Goal: Information Seeking & Learning: Learn about a topic

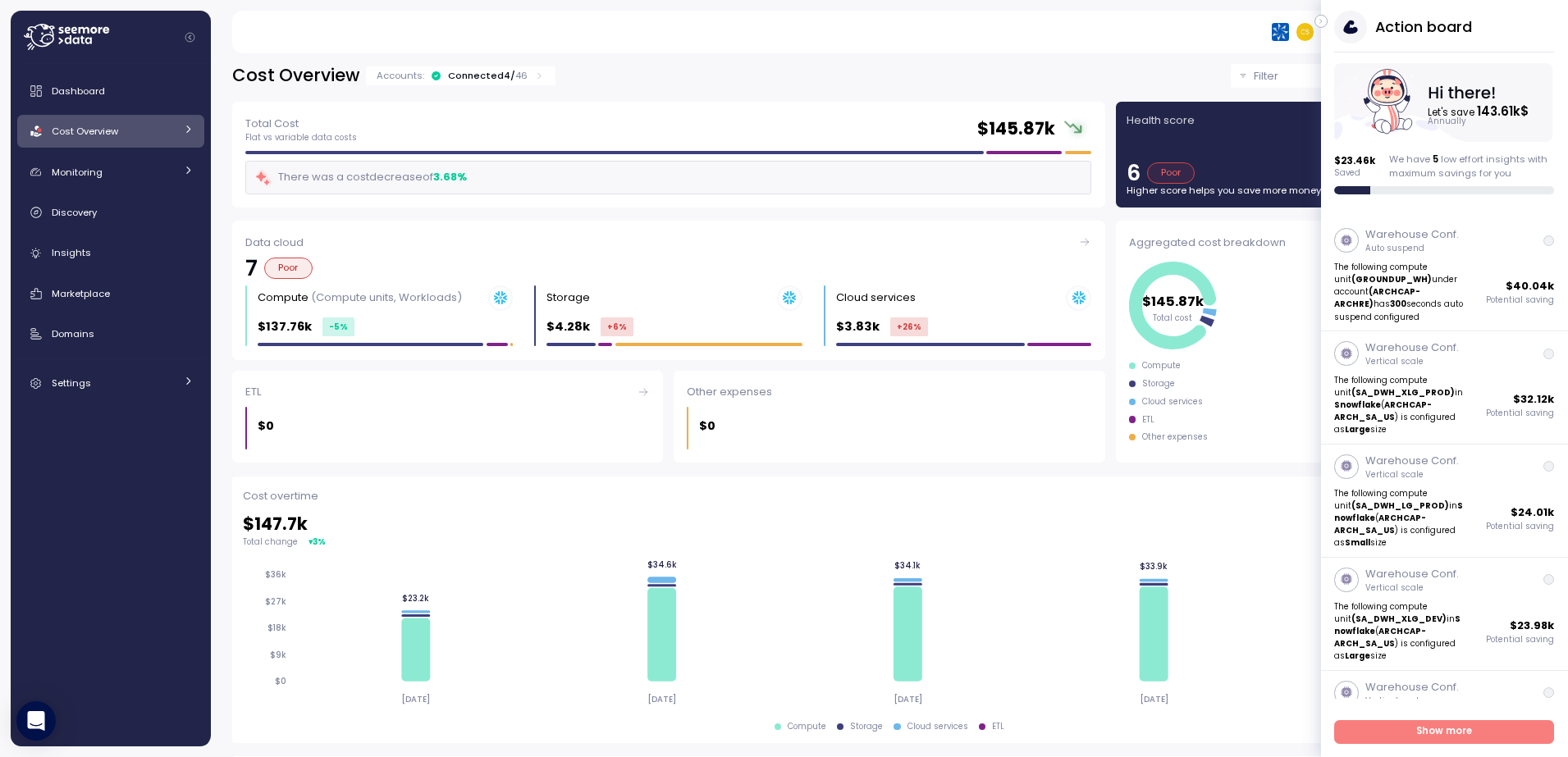
click at [1254, 78] on p "Filter" at bounding box center [1265, 76] width 24 height 17
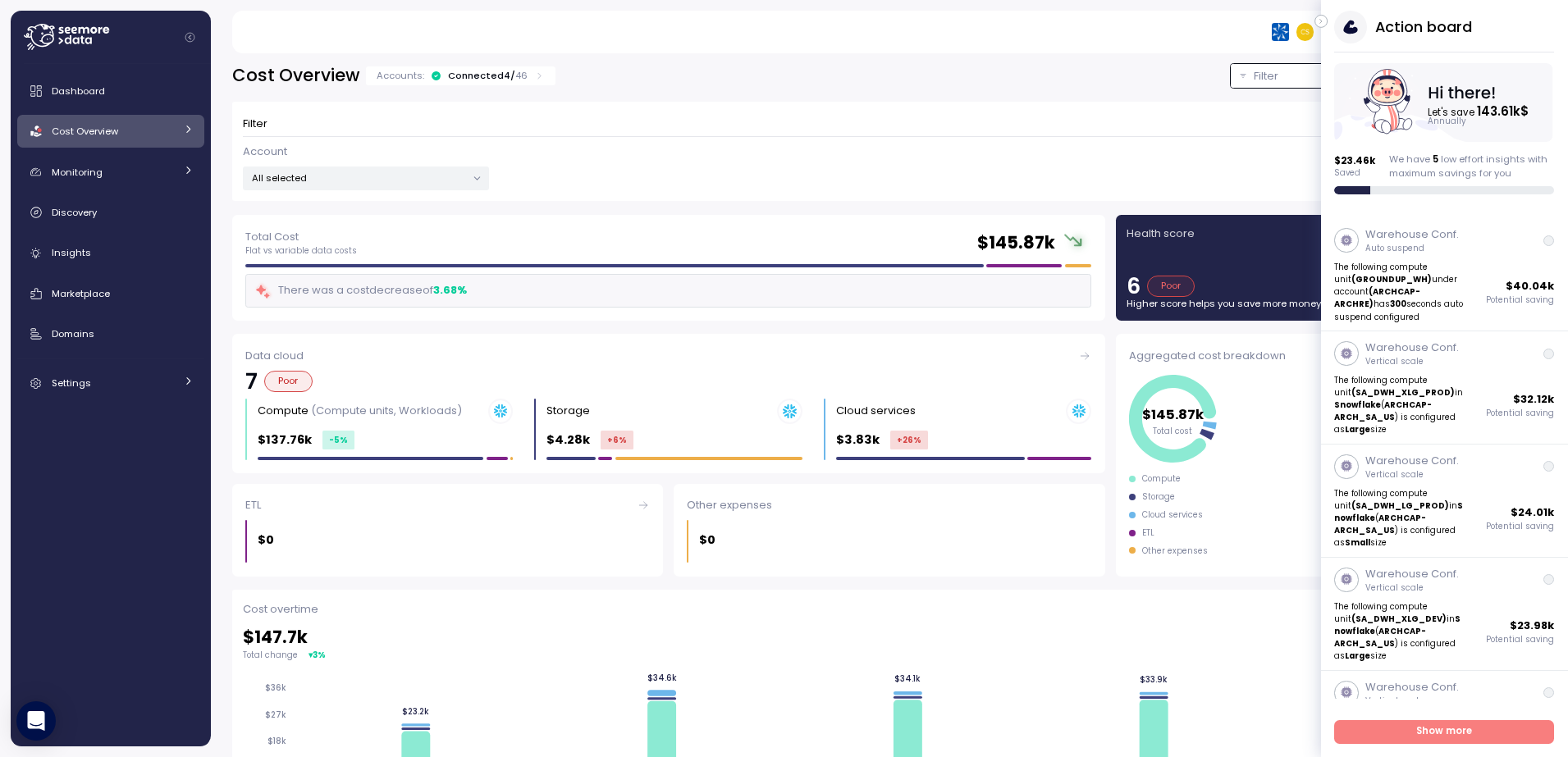
click at [478, 178] on icon at bounding box center [477, 178] width 6 height 3
click at [418, 267] on span "only" at bounding box center [412, 267] width 19 height 18
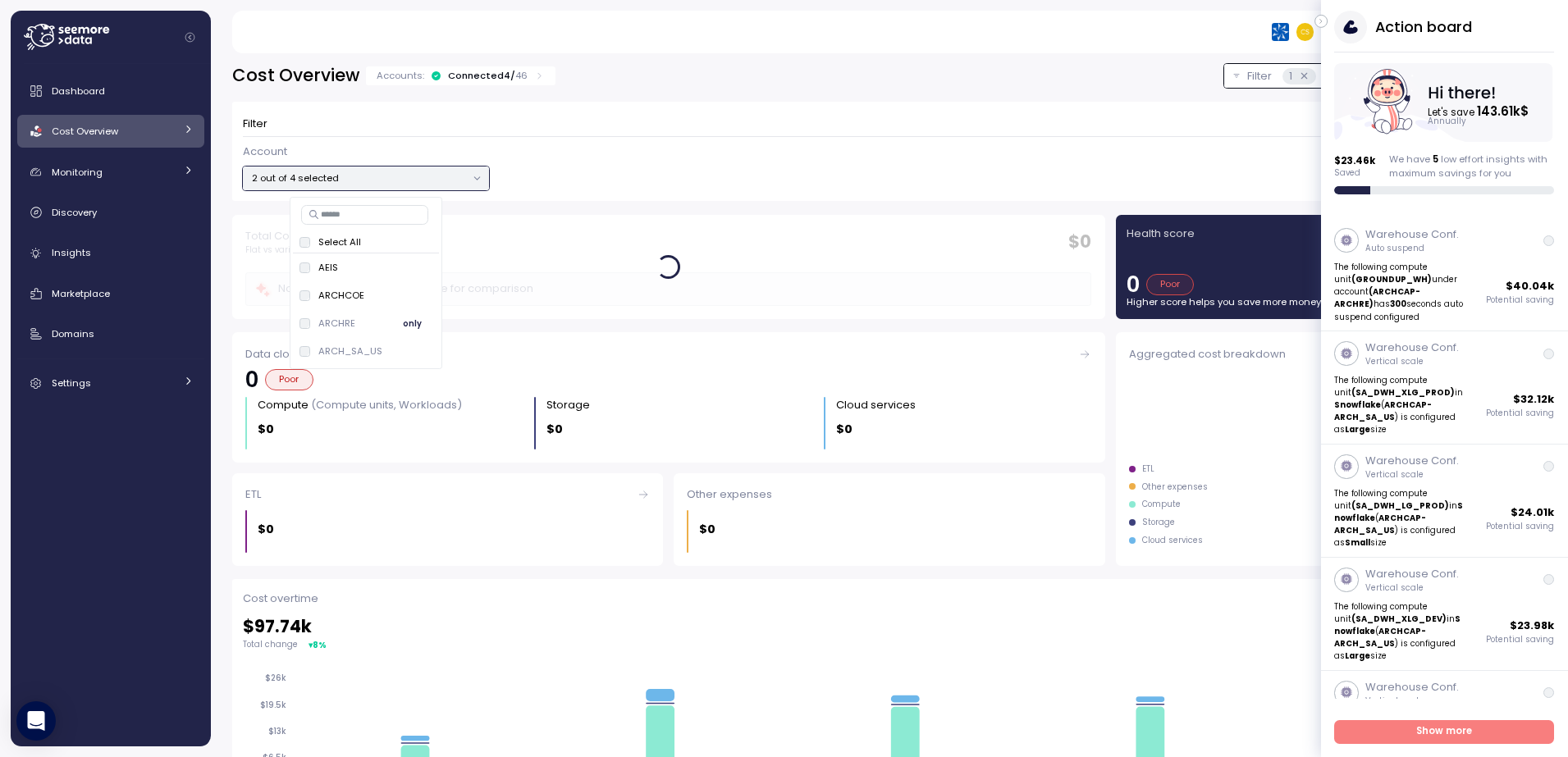
click at [297, 314] on div "ARCHRE only" at bounding box center [366, 324] width 146 height 28
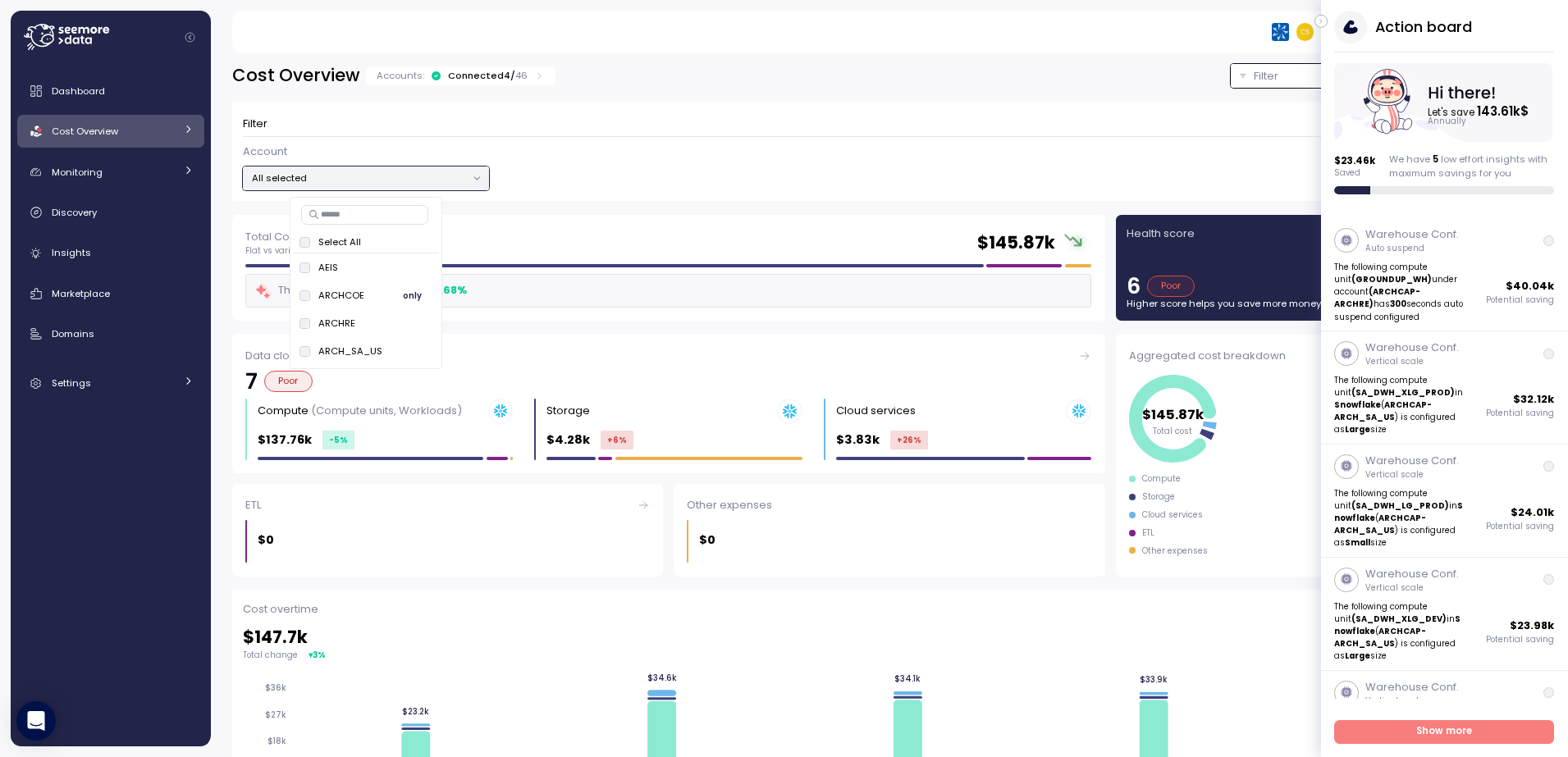
click at [328, 299] on p "ARCHCOE" at bounding box center [341, 295] width 46 height 13
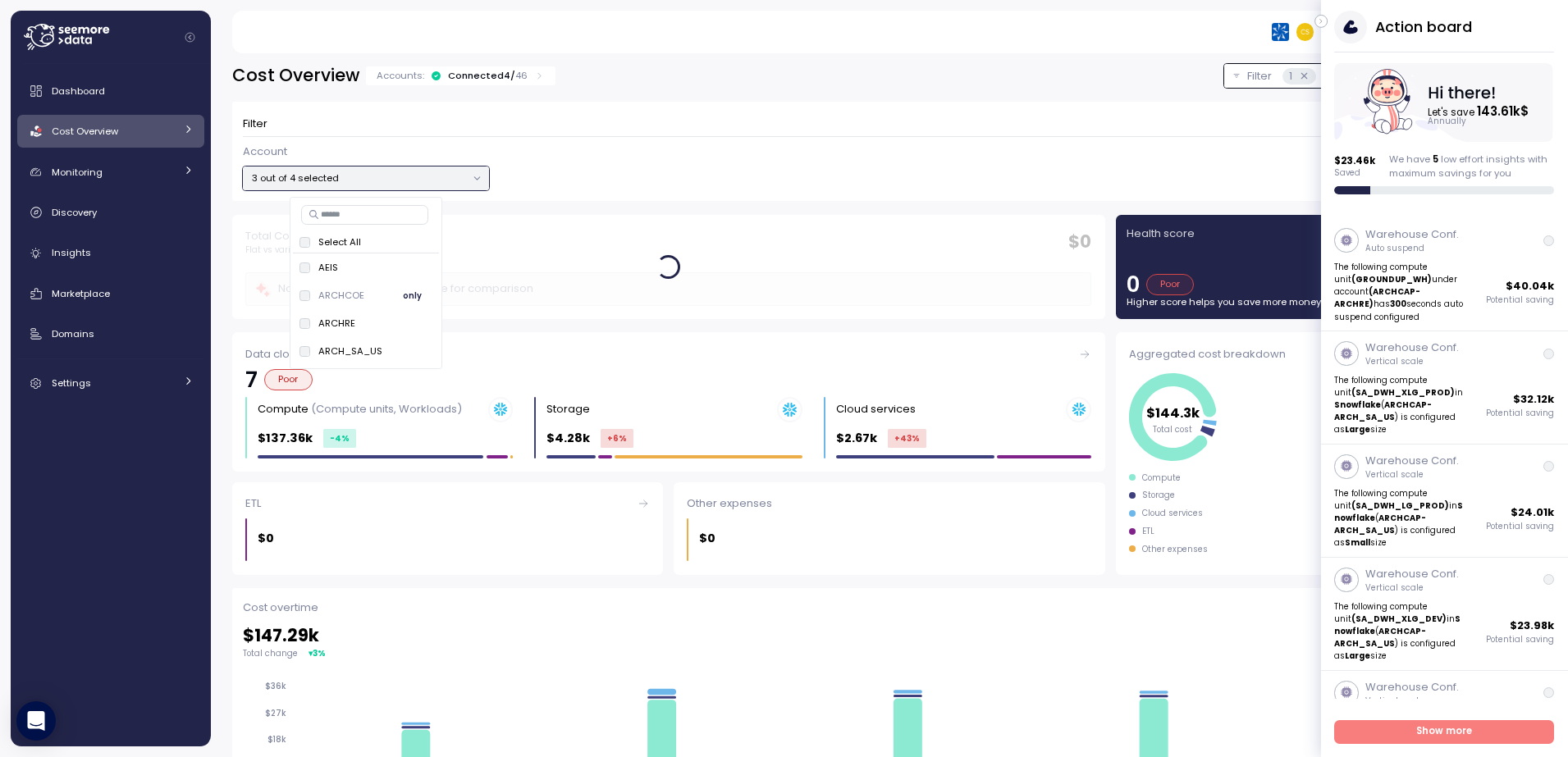
click at [416, 295] on span "only" at bounding box center [412, 295] width 19 height 18
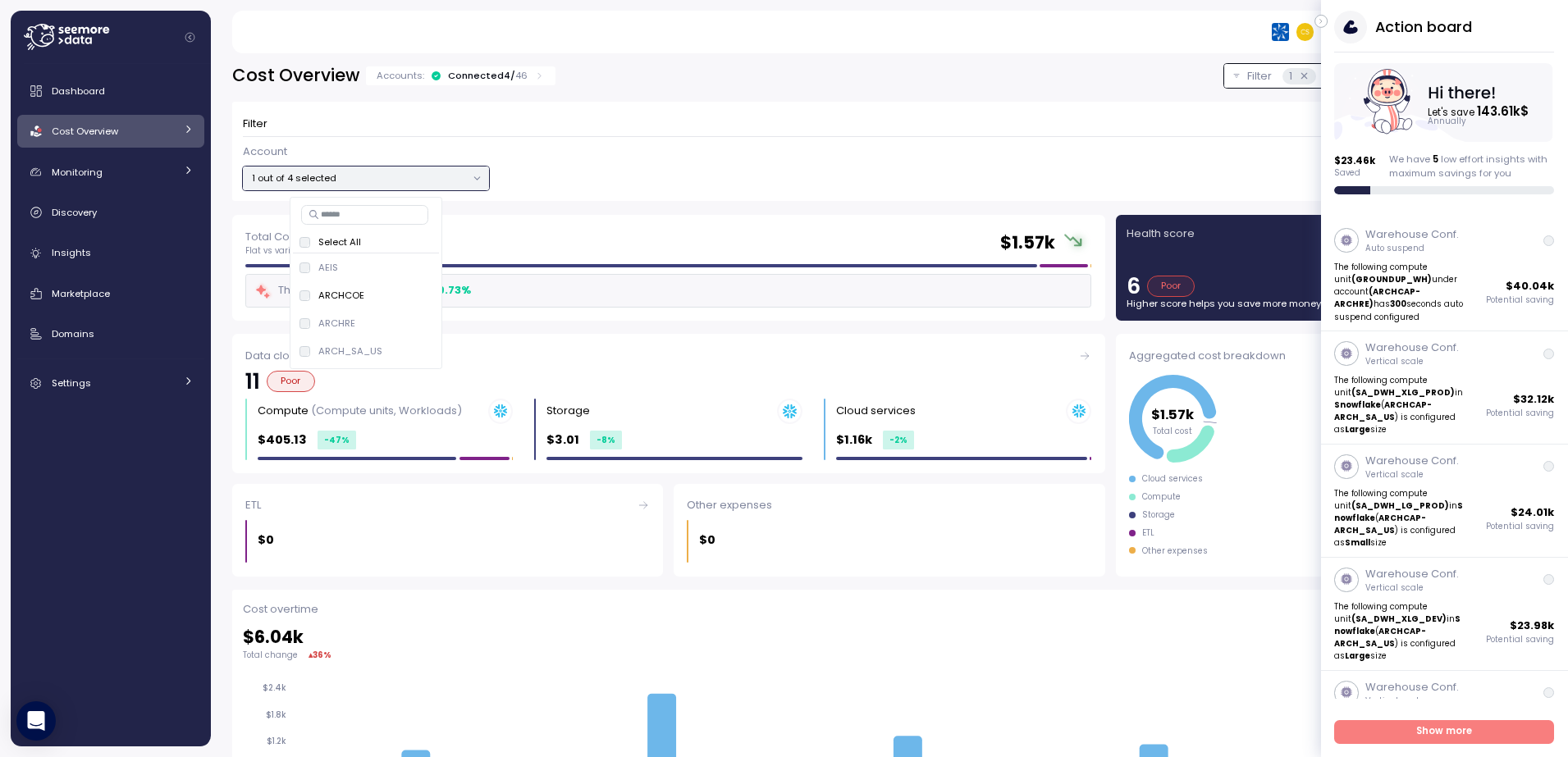
click at [622, 158] on div "Account 1 out of 4 selected" at bounding box center [890, 167] width 1293 height 48
click at [173, 130] on div "Cost Overview" at bounding box center [113, 132] width 123 height 17
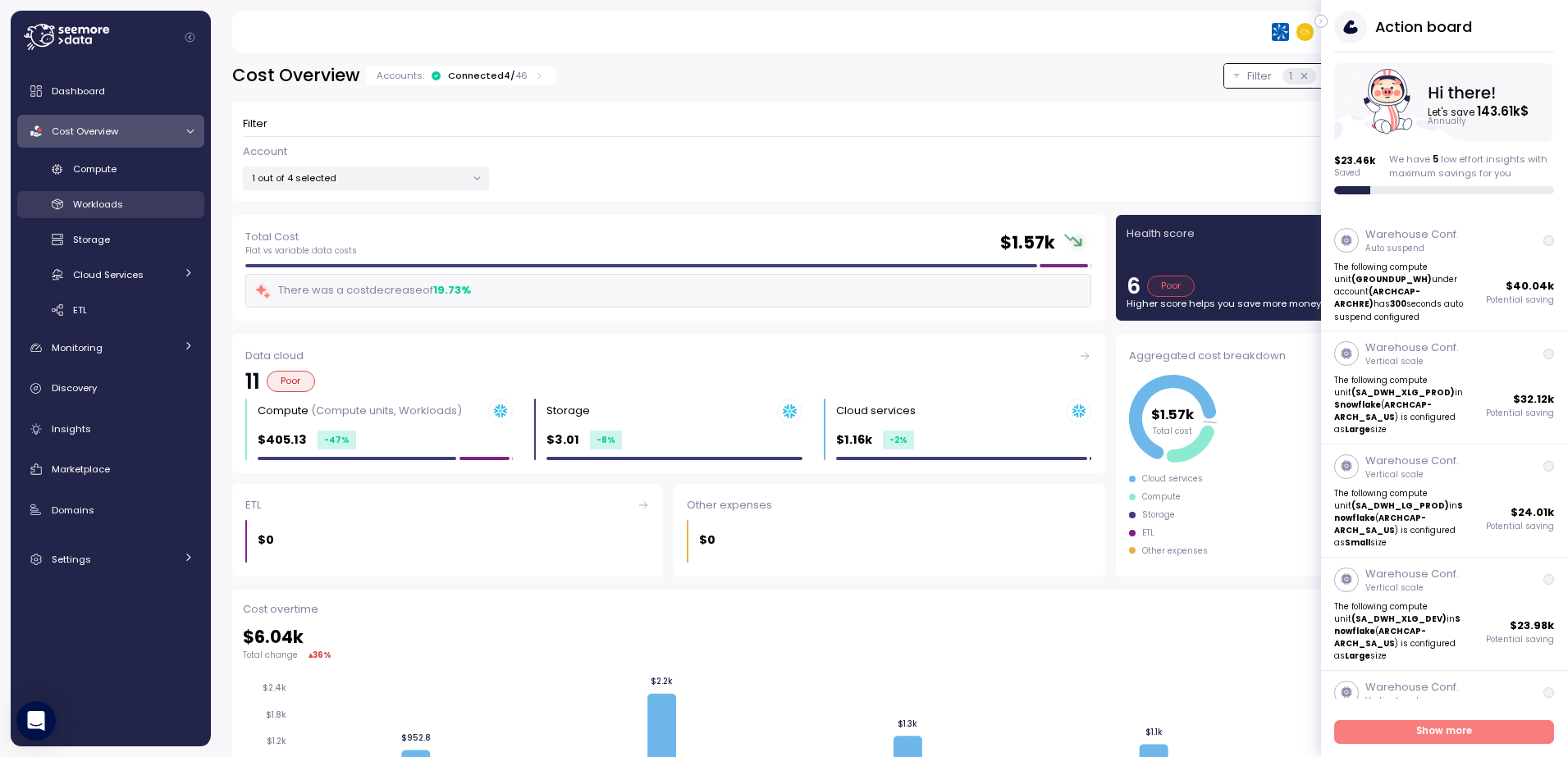
click at [78, 205] on span "Workloads" at bounding box center [98, 205] width 50 height 13
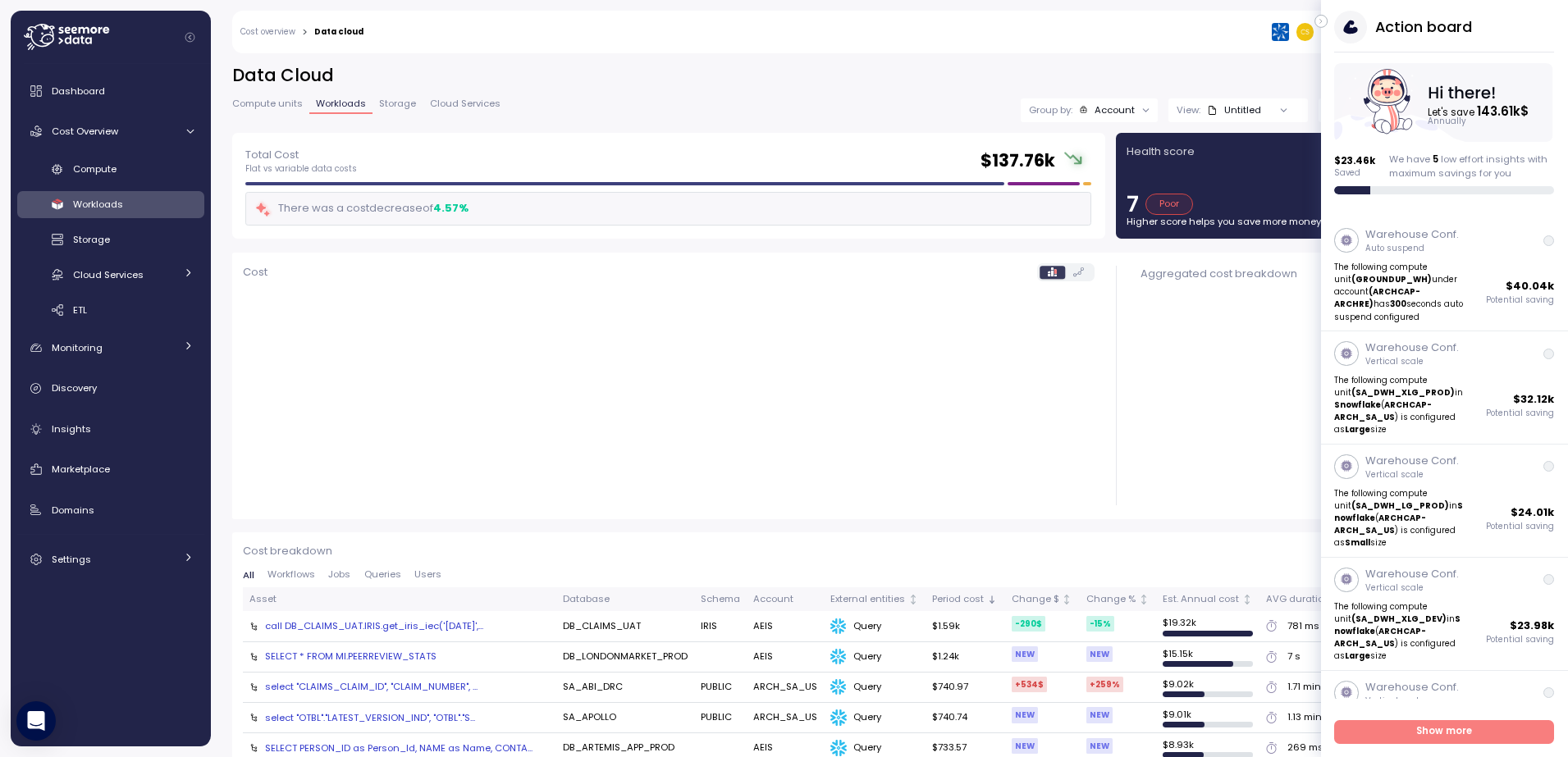
scroll to position [246, 0]
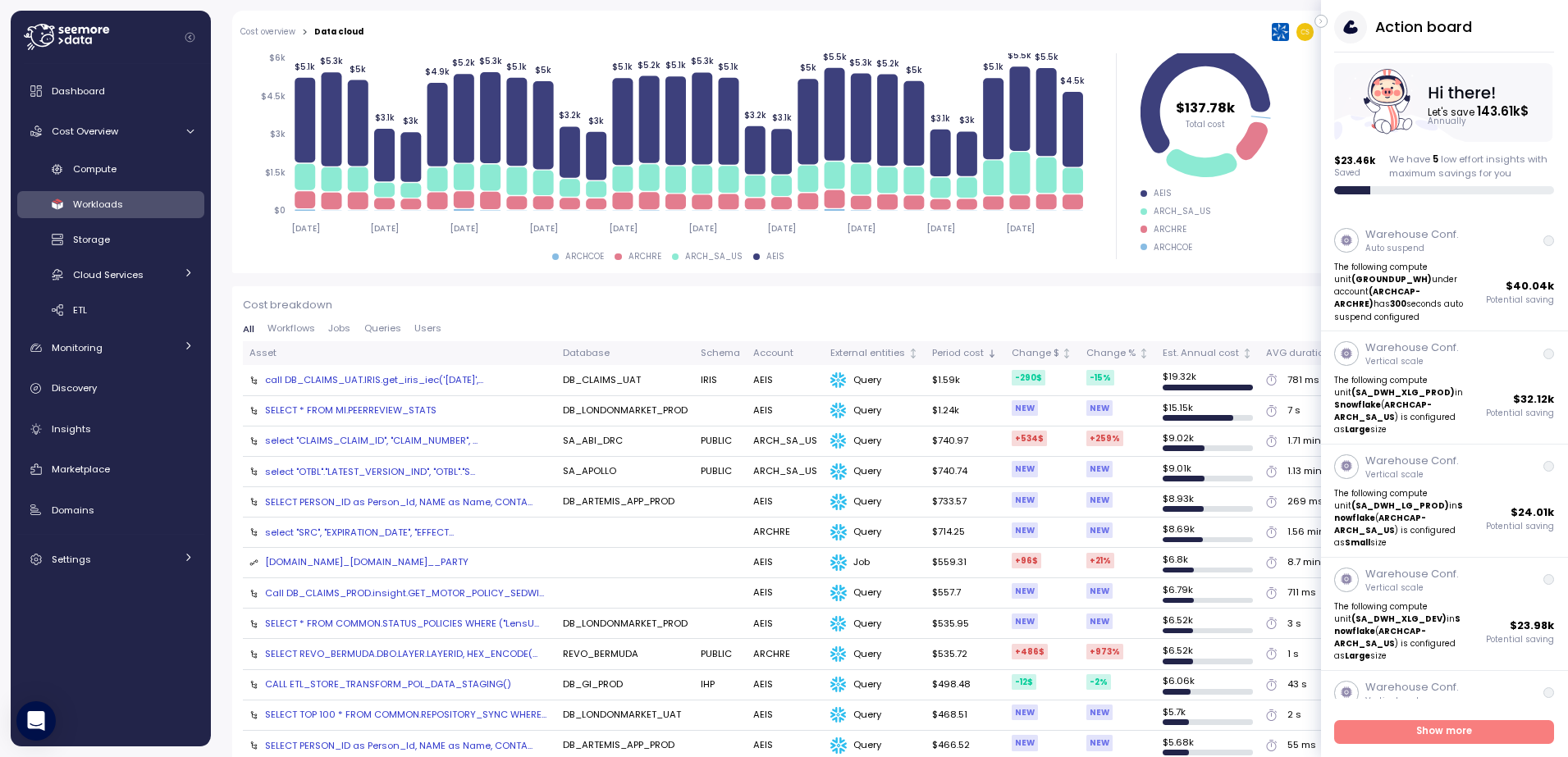
click at [362, 560] on div "[DOMAIN_NAME]_[DOMAIN_NAME]__PARTY" at bounding box center [366, 563] width 204 height 15
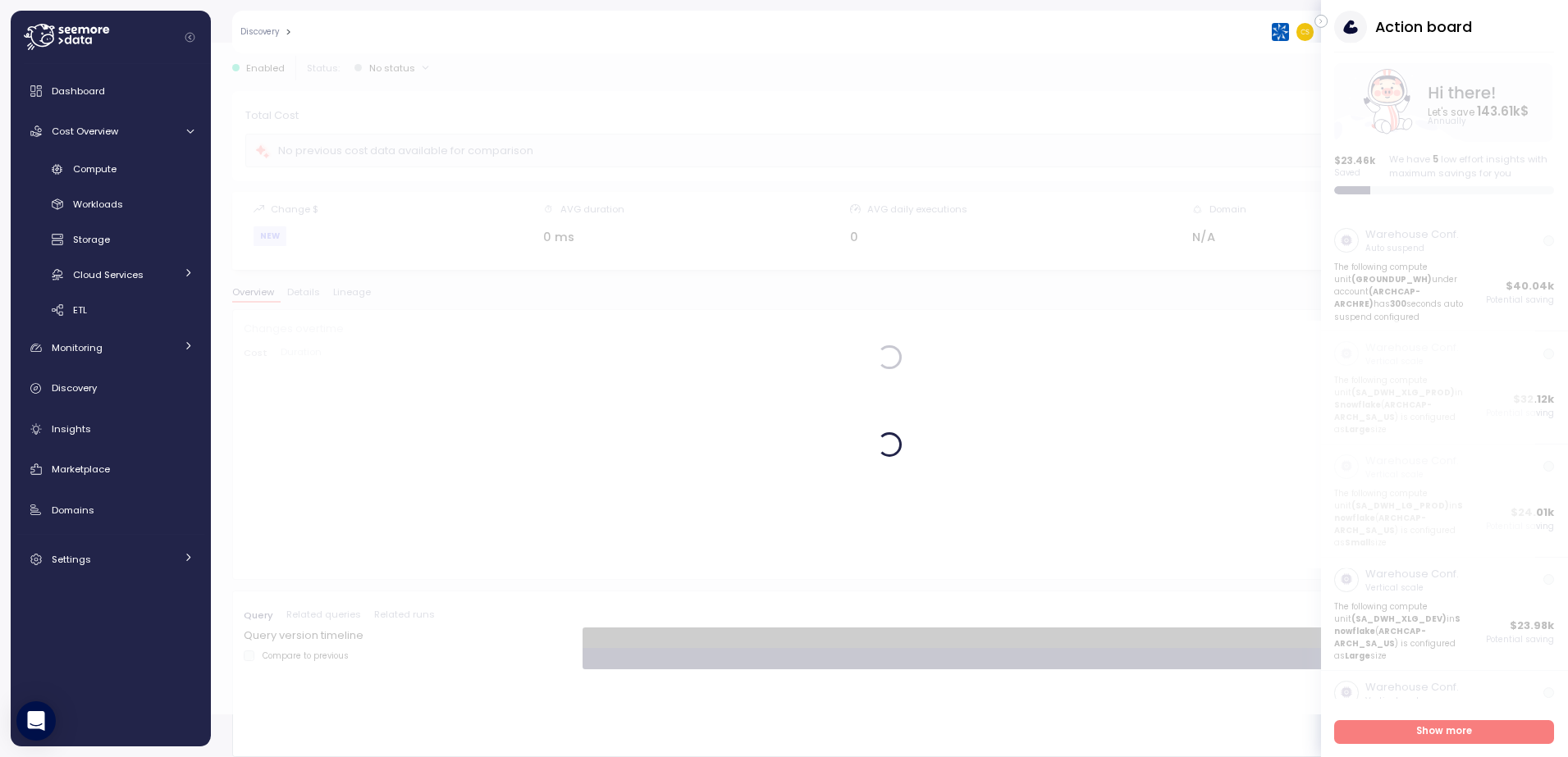
scroll to position [43, 0]
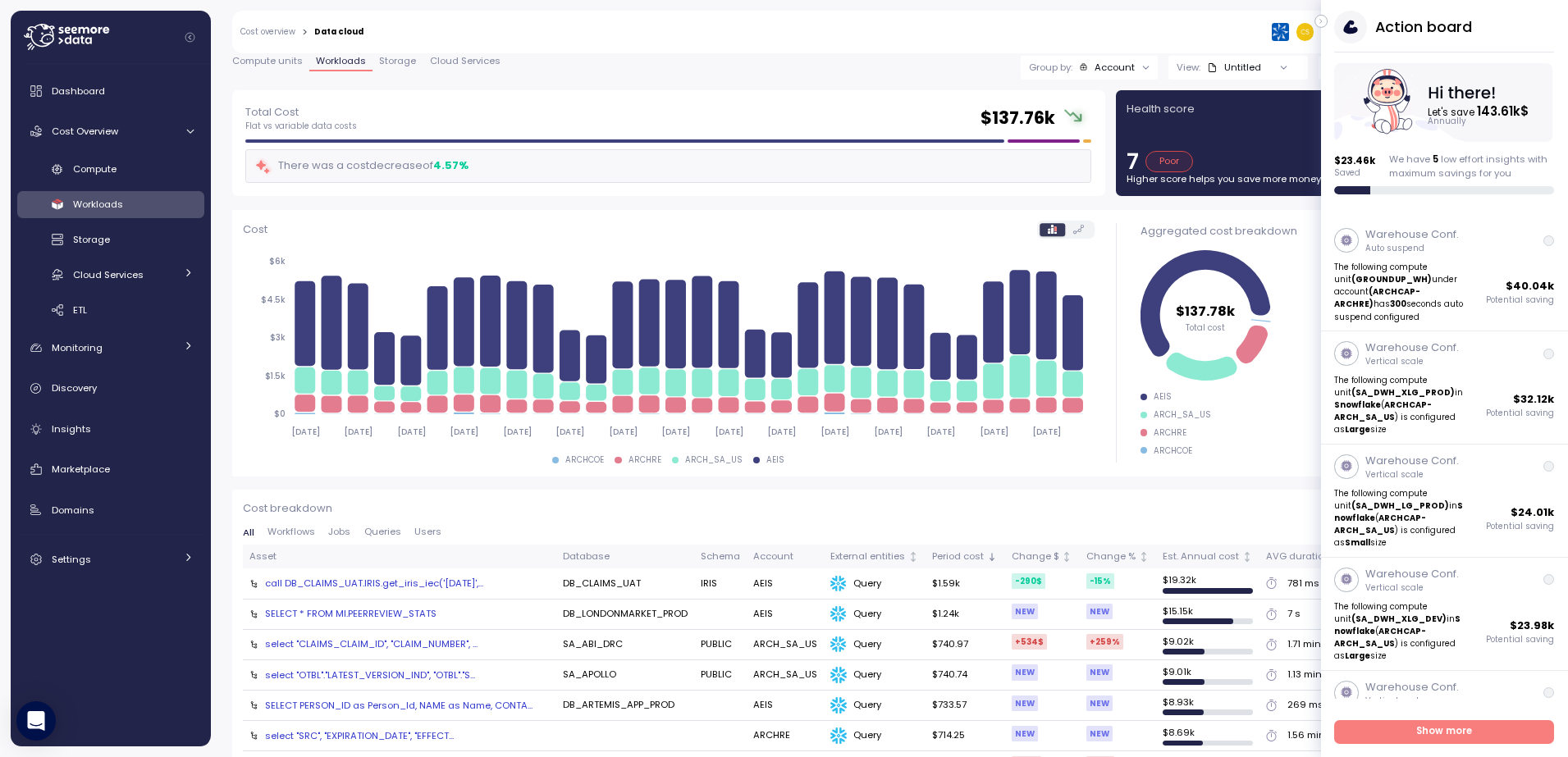
scroll to position [125, 0]
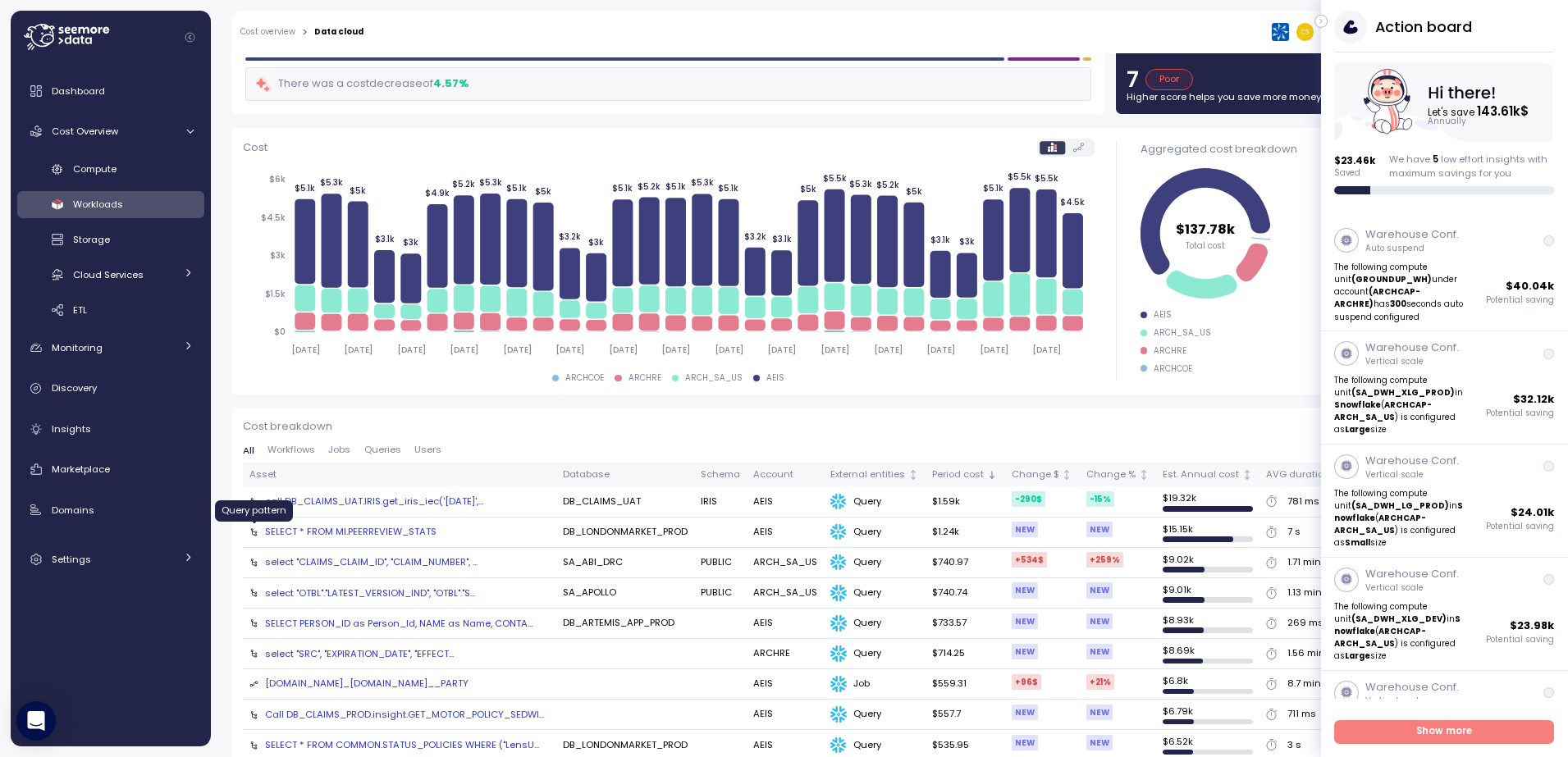
click at [252, 530] on icon at bounding box center [254, 532] width 7 height 8
click at [304, 530] on div "SELECT * FROM MI.PEERREVIEW_STATS" at bounding box center [350, 531] width 171 height 13
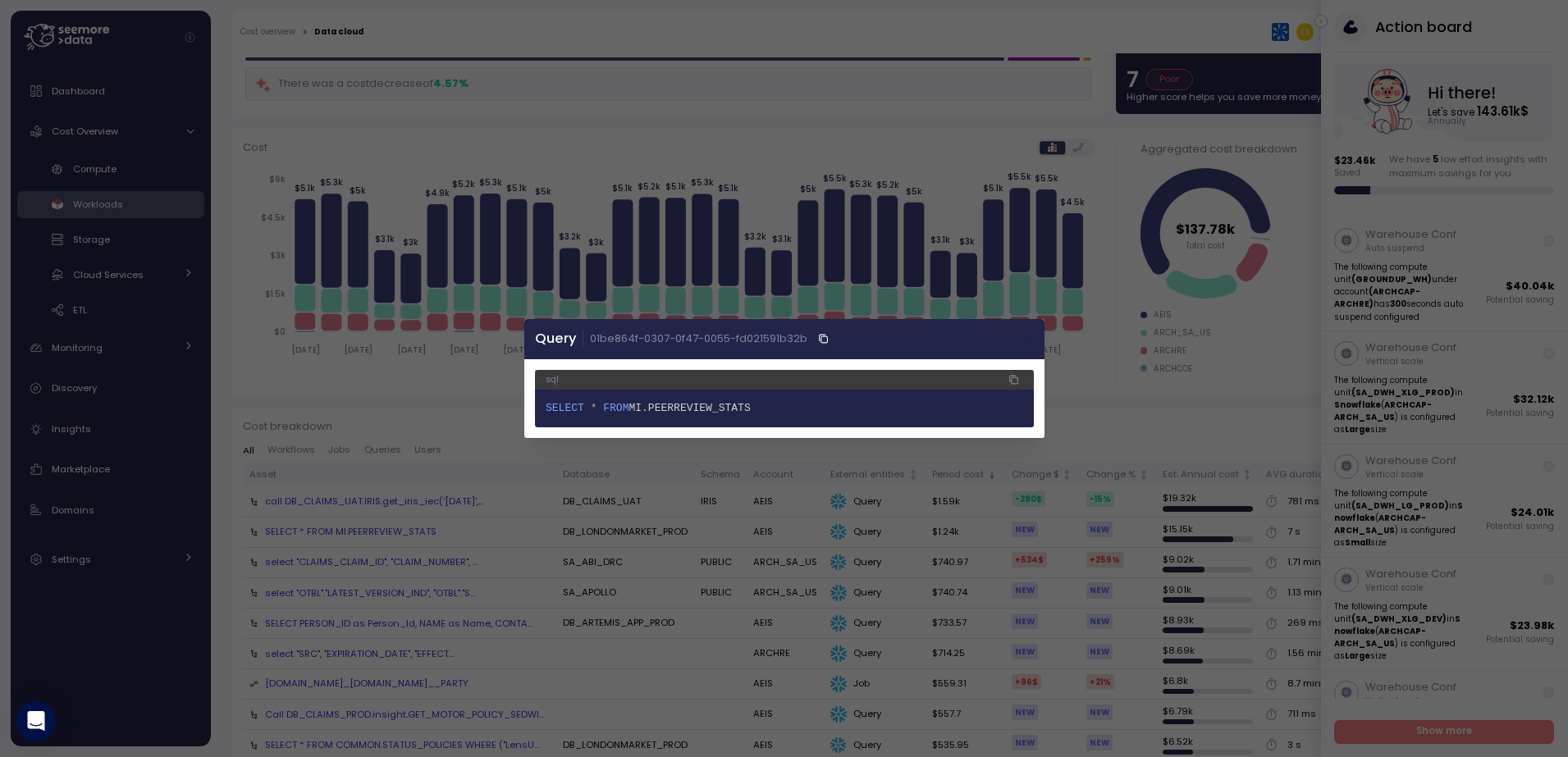
click at [1031, 334] on icon "button" at bounding box center [1027, 340] width 13 height 13
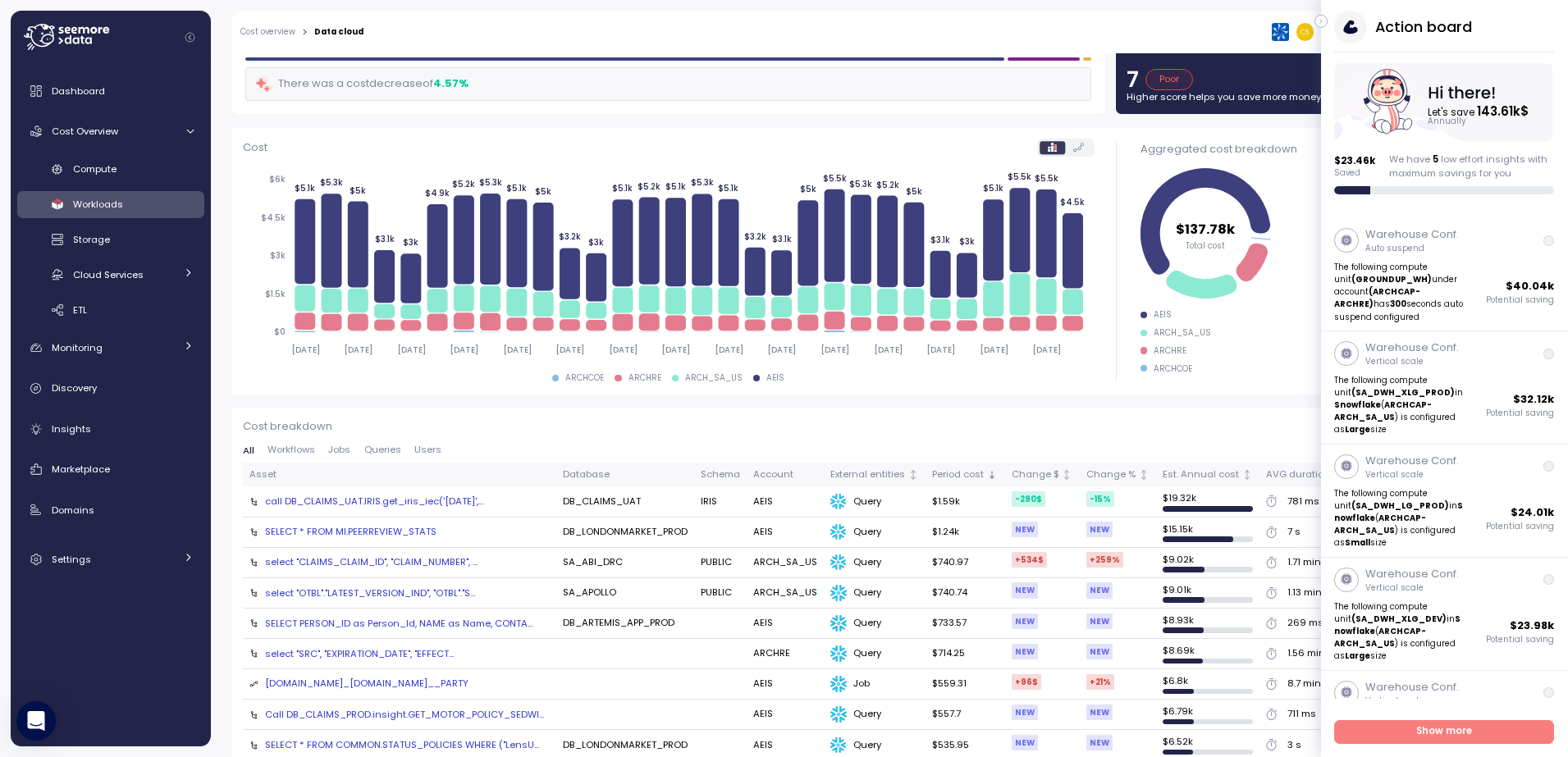
click at [1322, 19] on icon "button" at bounding box center [1321, 21] width 8 height 19
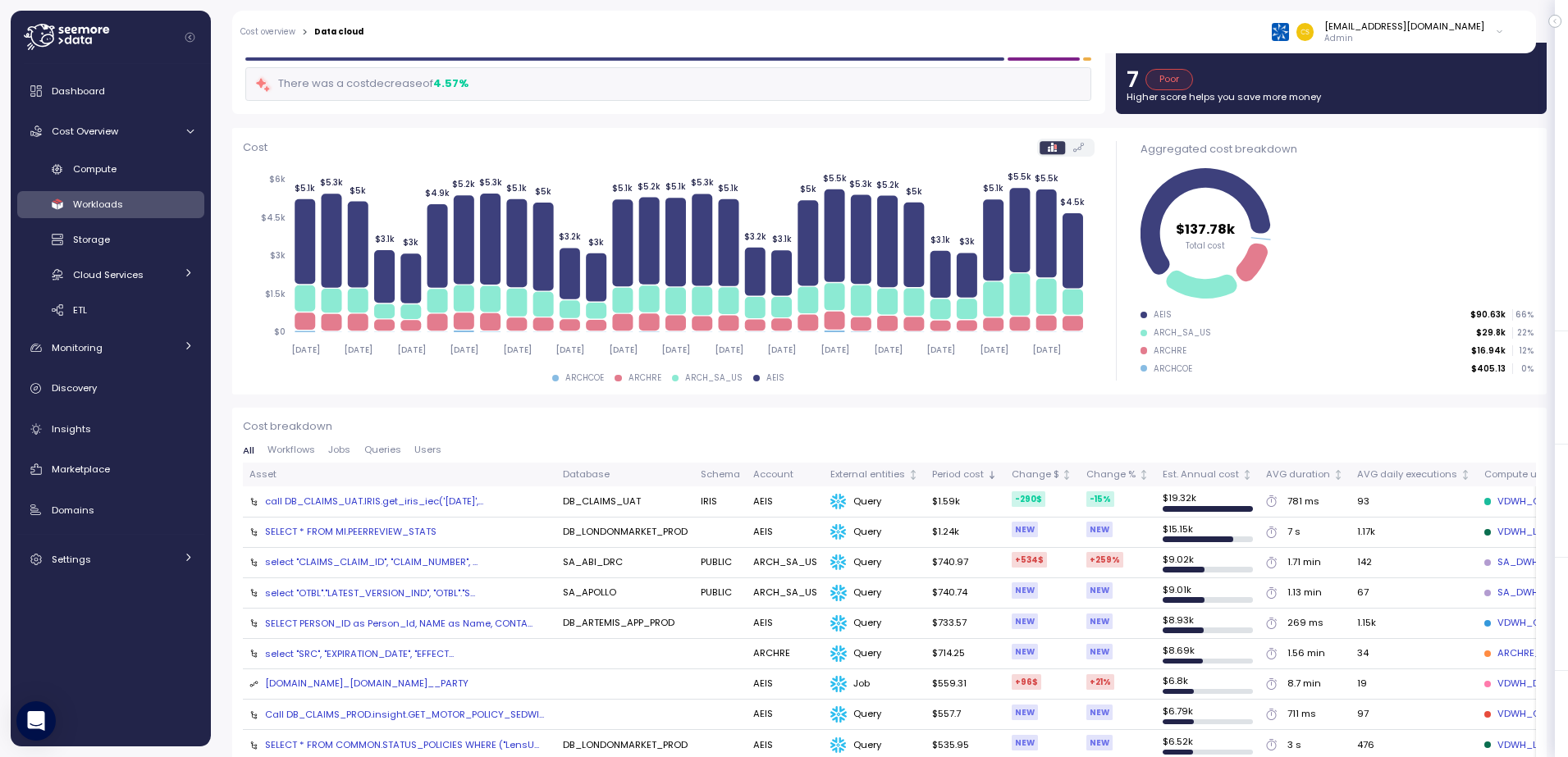
click at [417, 529] on div "SELECT * FROM MI.PEERREVIEW_STATS" at bounding box center [350, 531] width 171 height 13
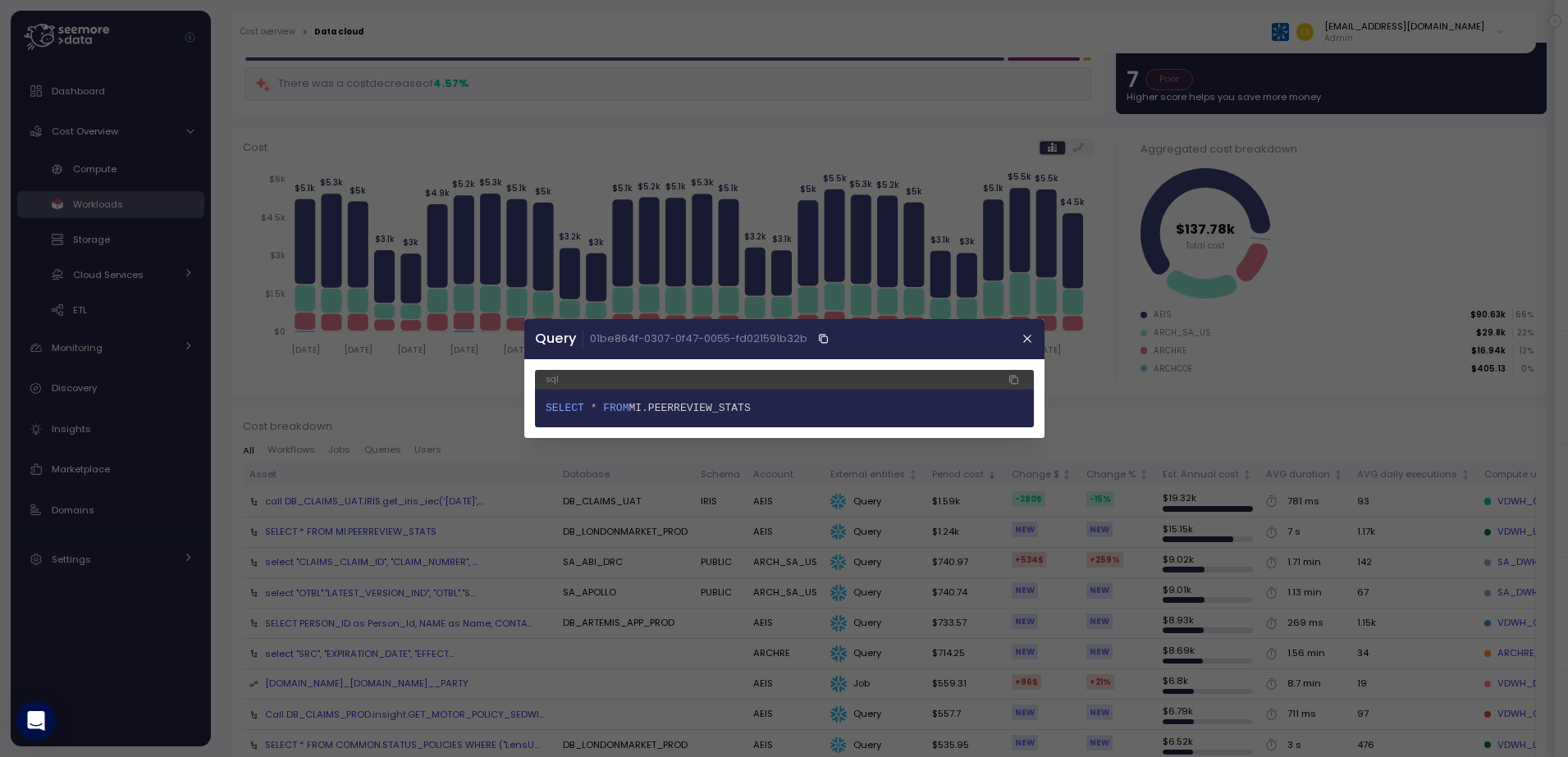
click at [628, 412] on span "MI.PEERREVIEW_STATS" at bounding box center [688, 407] width 122 height 13
click at [1021, 334] on icon "button" at bounding box center [1027, 340] width 13 height 13
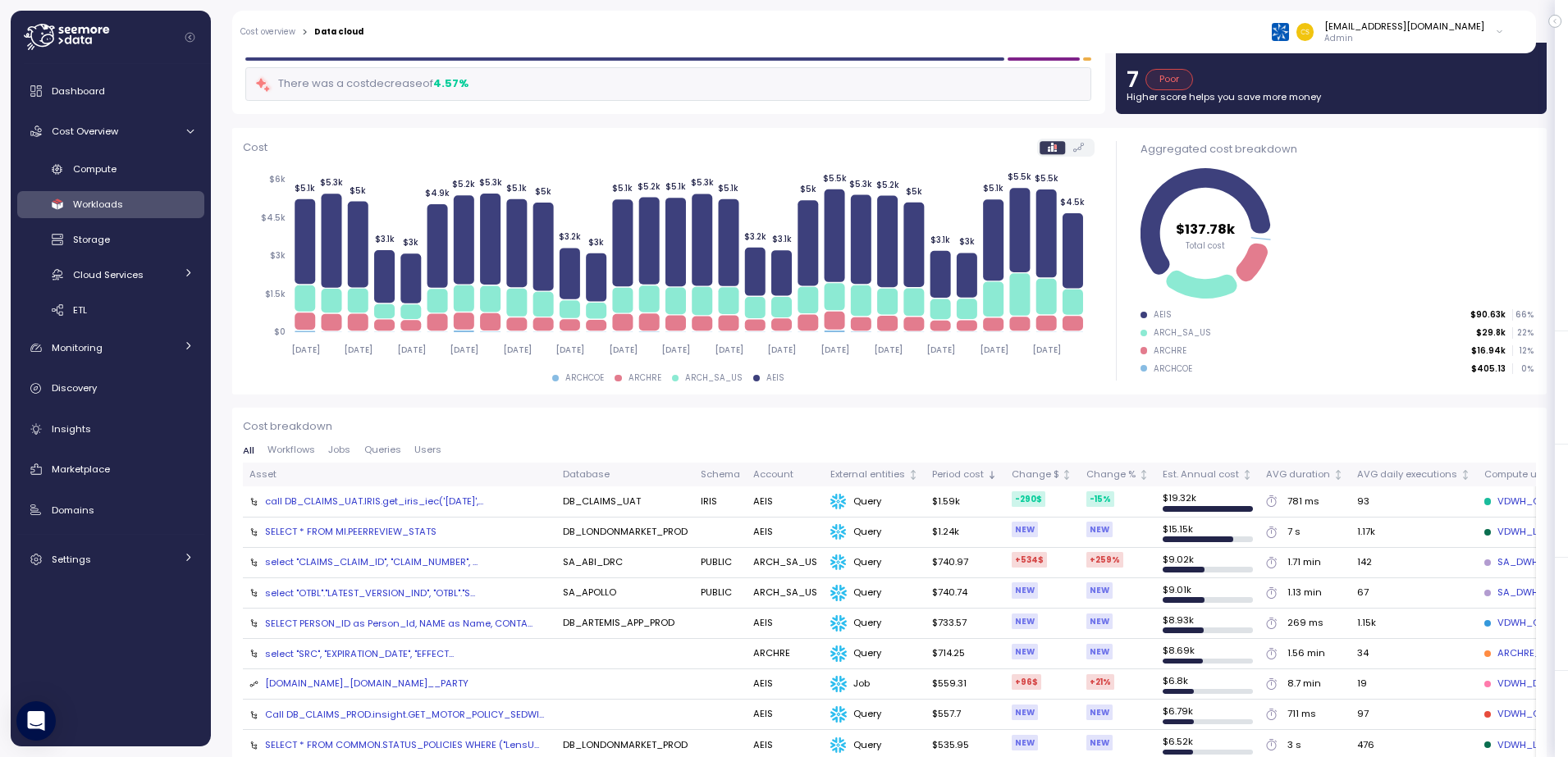
scroll to position [207, 0]
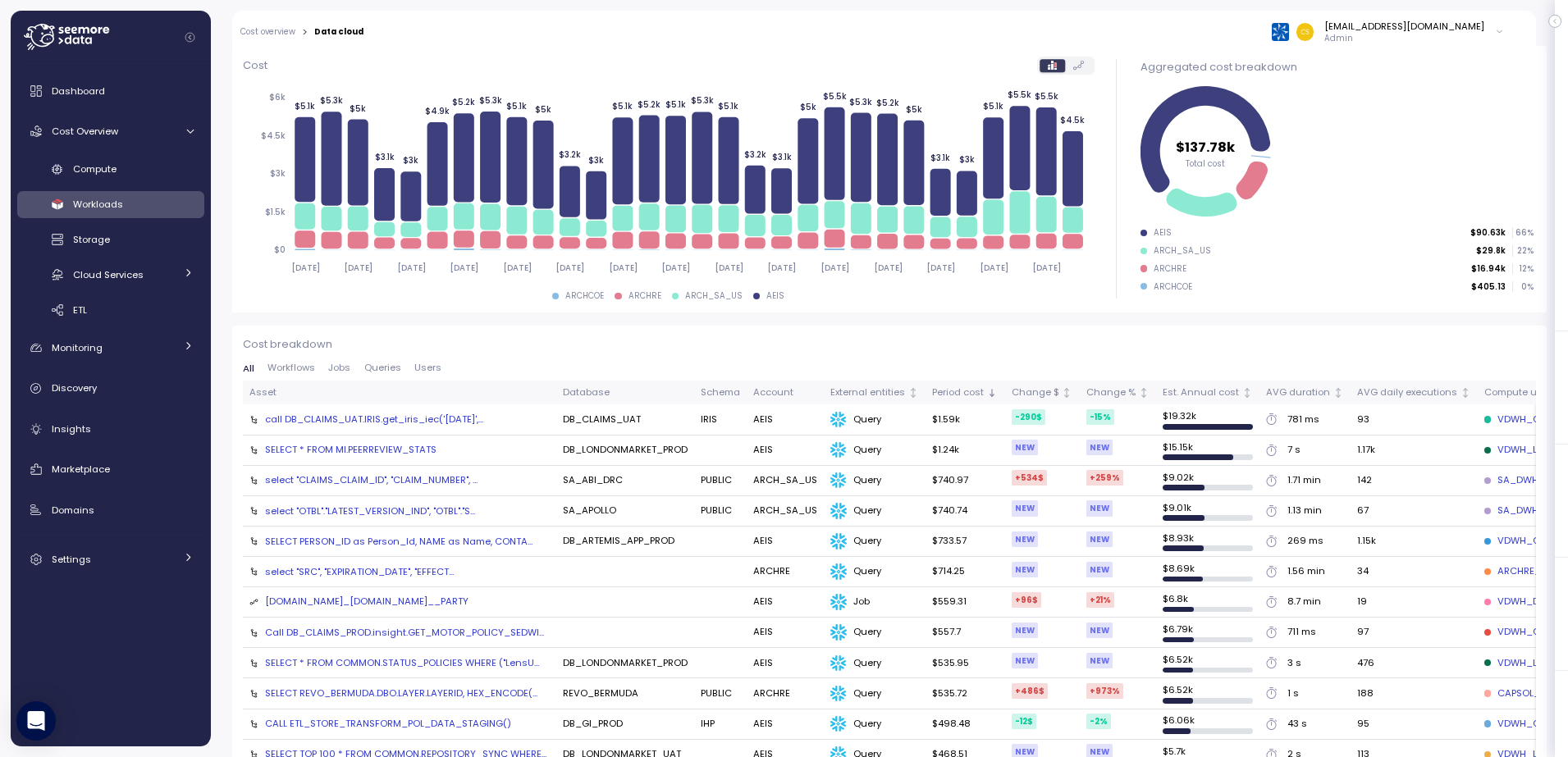
click at [1497, 449] on div "VDWH_LONDONMARKET_PROD" at bounding box center [1561, 450] width 154 height 15
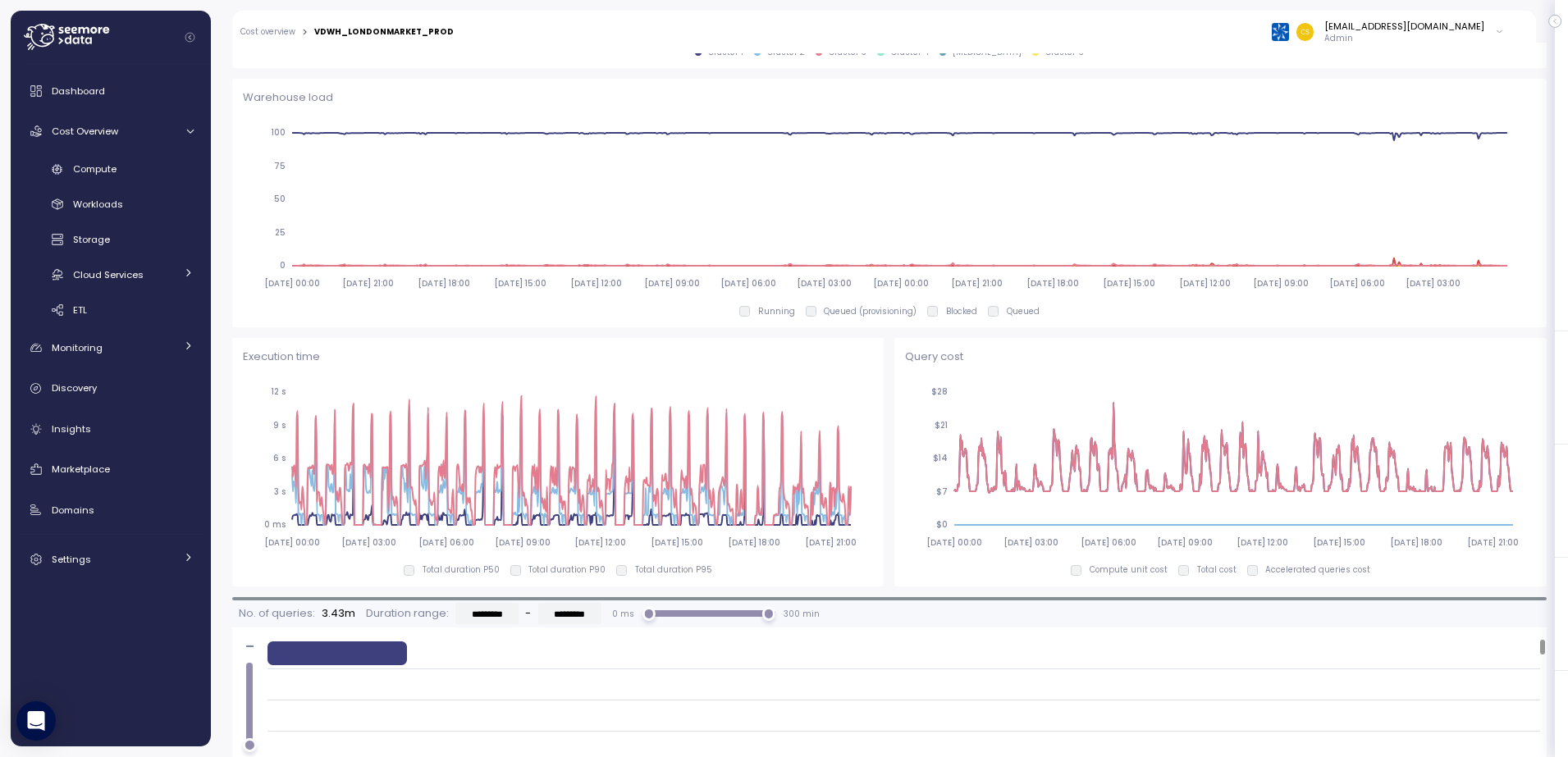
scroll to position [1028, 0]
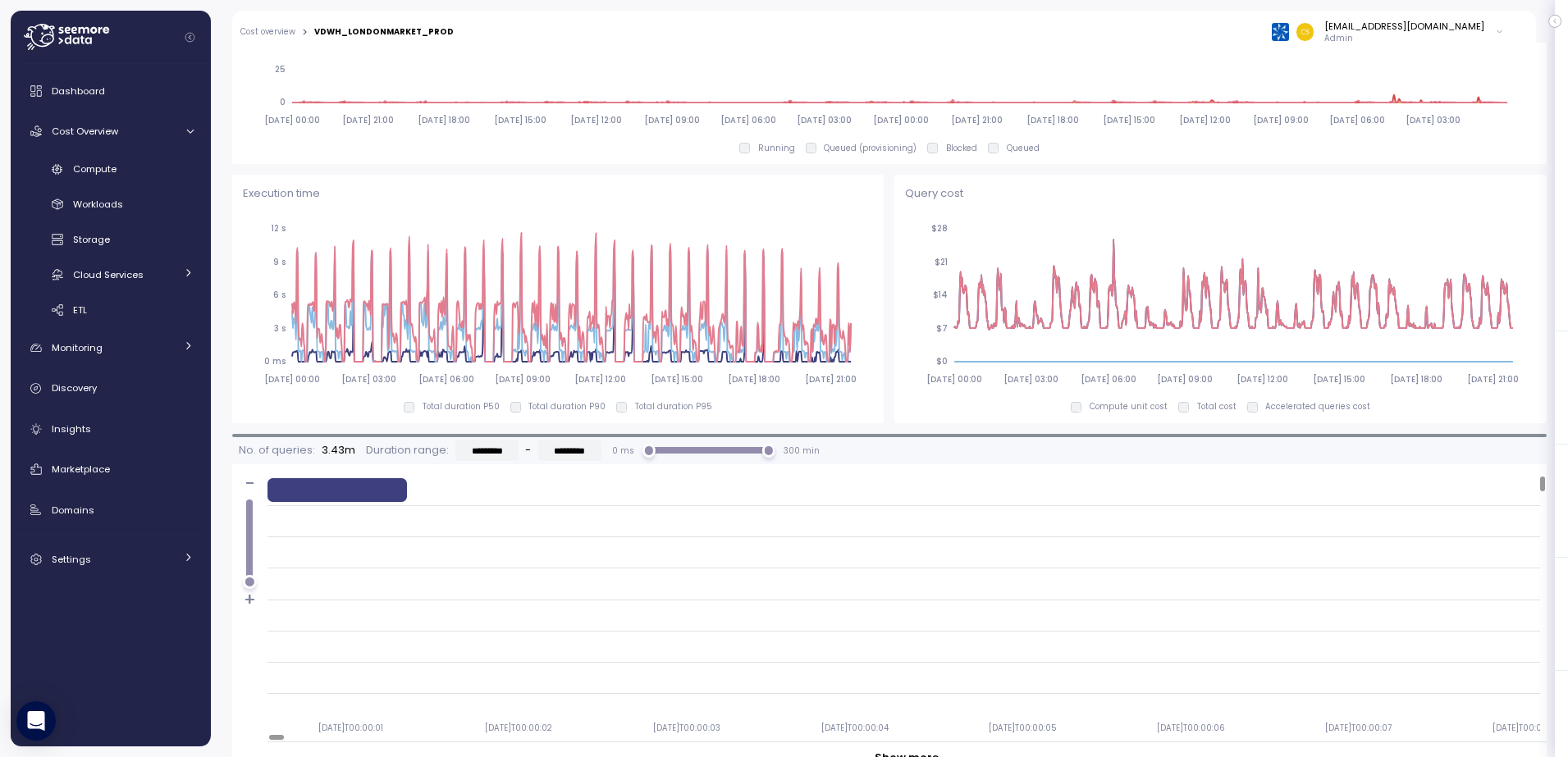
click at [1557, 19] on icon "button" at bounding box center [1554, 21] width 8 height 19
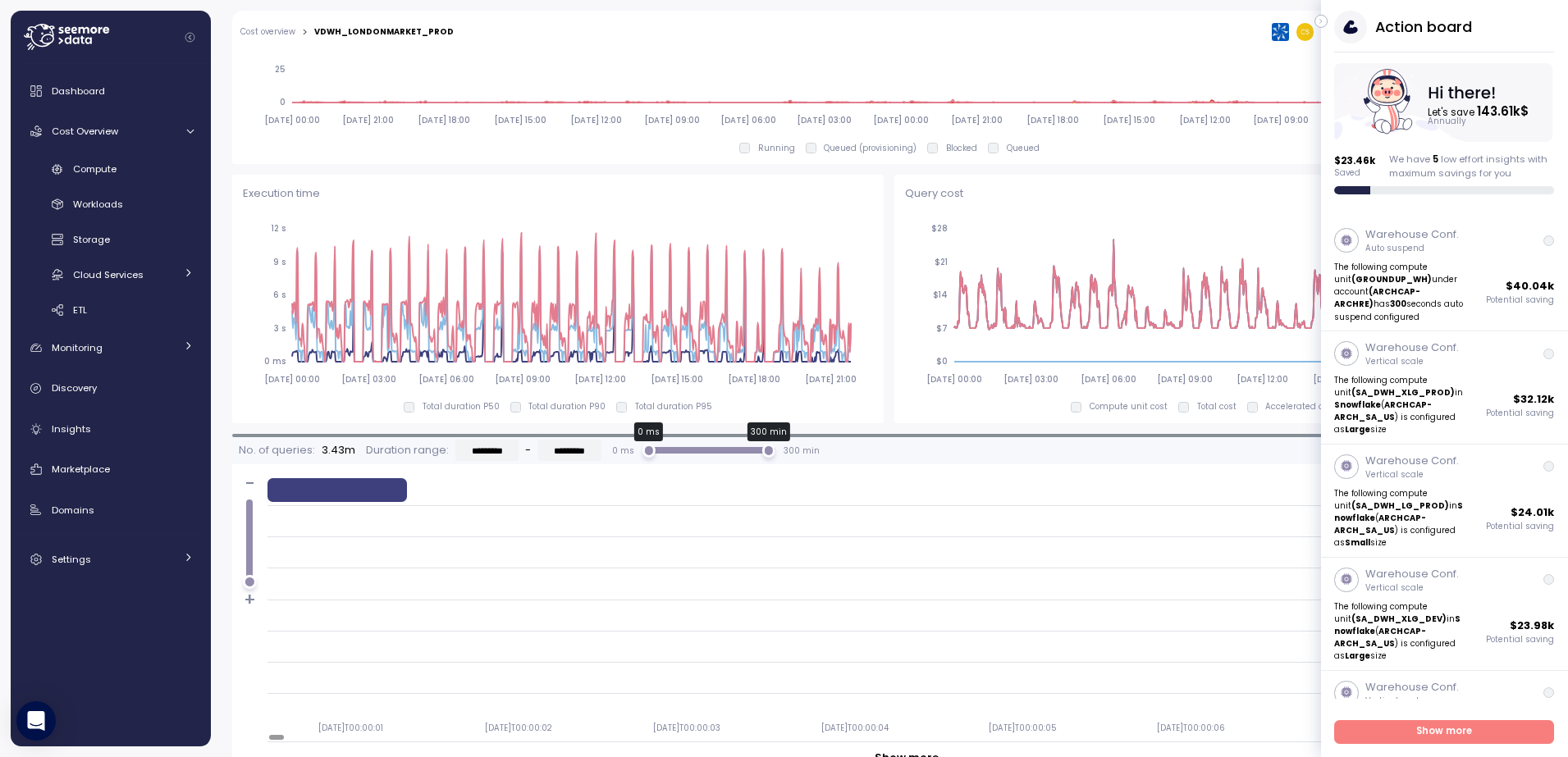
drag, startPoint x: 761, startPoint y: 454, endPoint x: 672, endPoint y: 450, distance: 89.1
click at [678, 456] on div "0 ms 300 min" at bounding box center [709, 450] width 120 height 13
click at [664, 451] on div "0 ms 300 min" at bounding box center [709, 450] width 120 height 7
type input "*********"
click at [659, 445] on div "0 ms 296 min" at bounding box center [709, 450] width 120 height 13
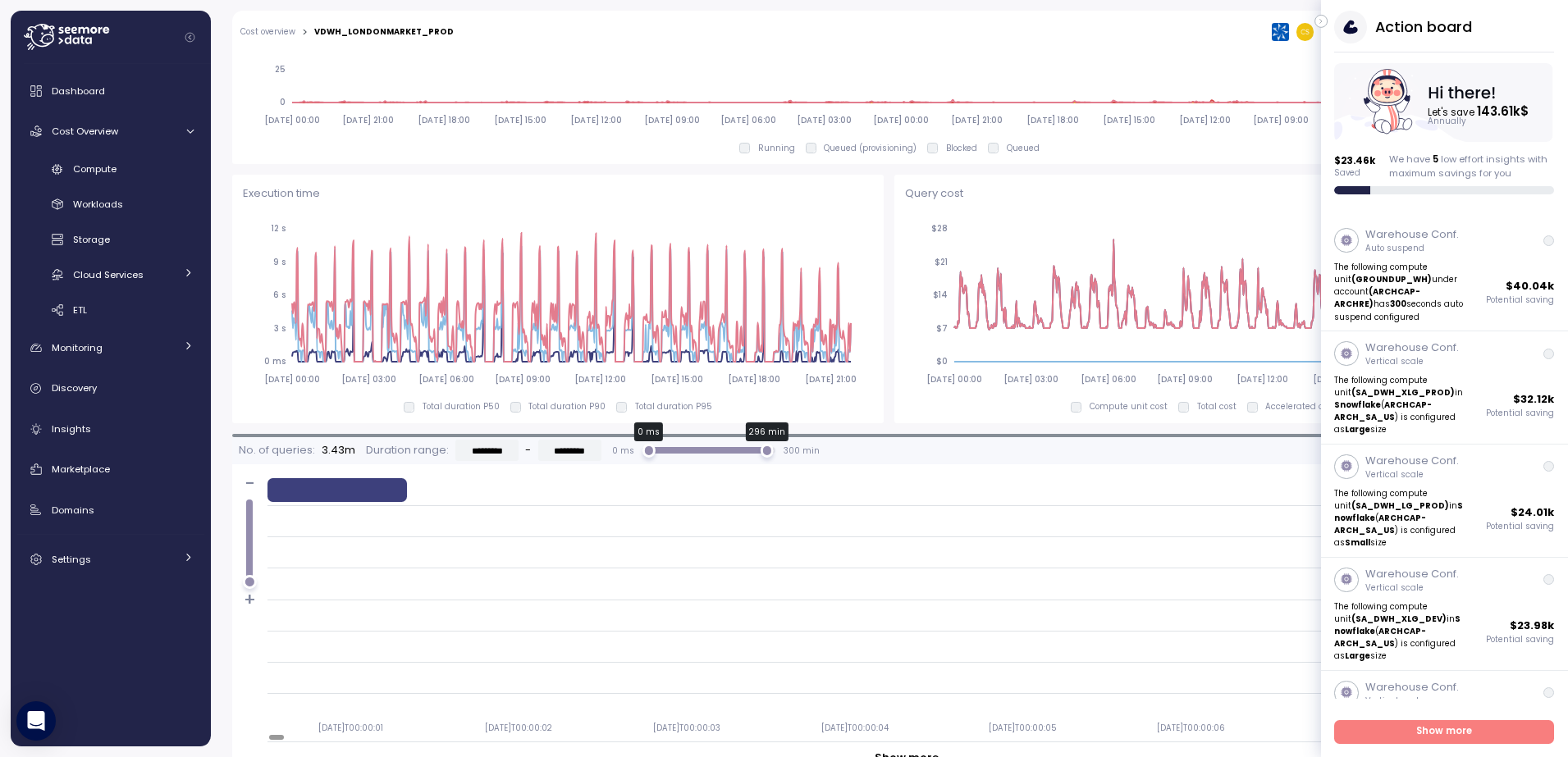
click at [662, 448] on div at bounding box center [709, 450] width 132 height 7
click at [662, 448] on div at bounding box center [709, 450] width 132 height 7
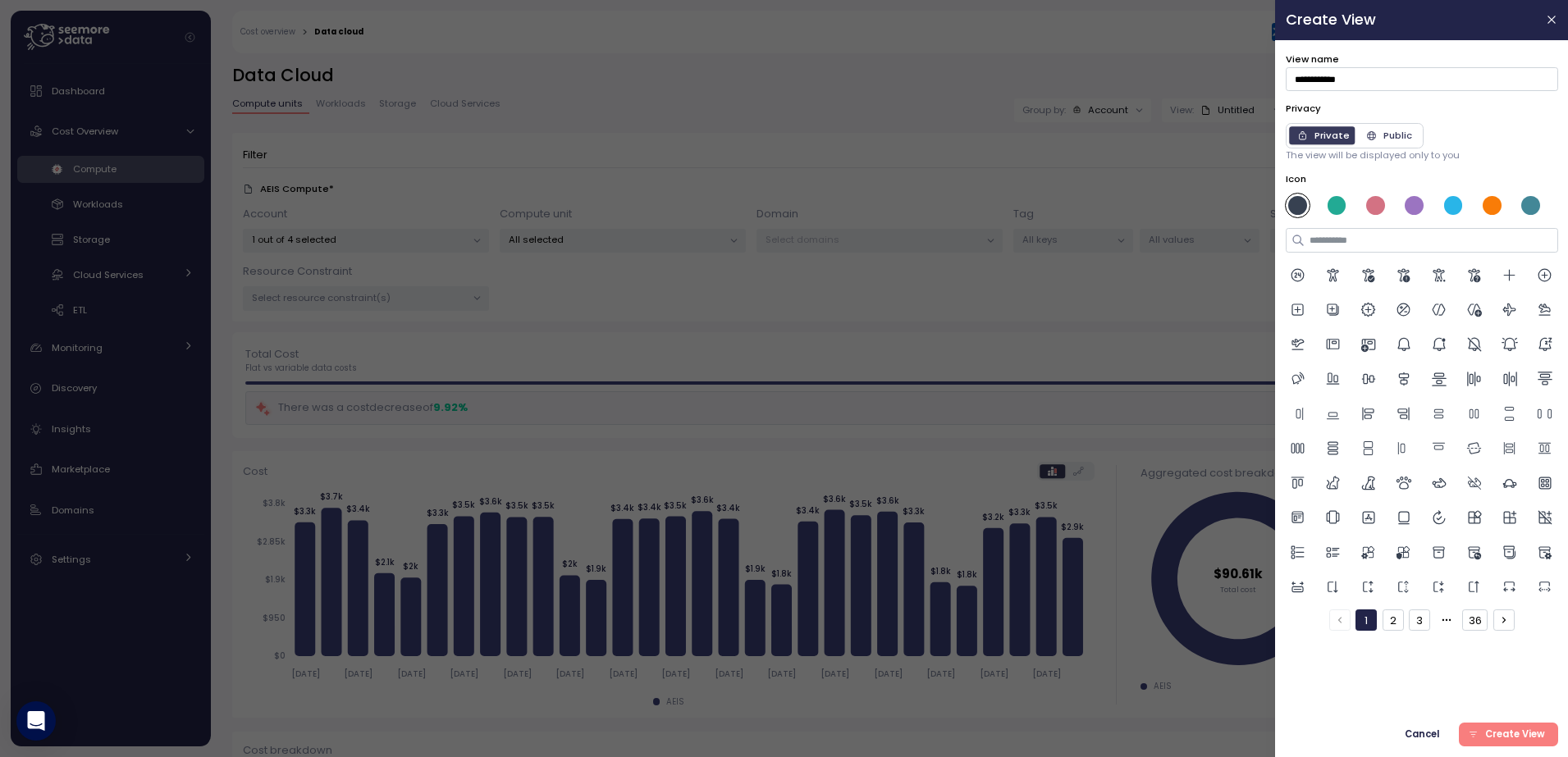
type input "**********"
click at [1511, 736] on span "Create View" at bounding box center [1513, 734] width 60 height 22
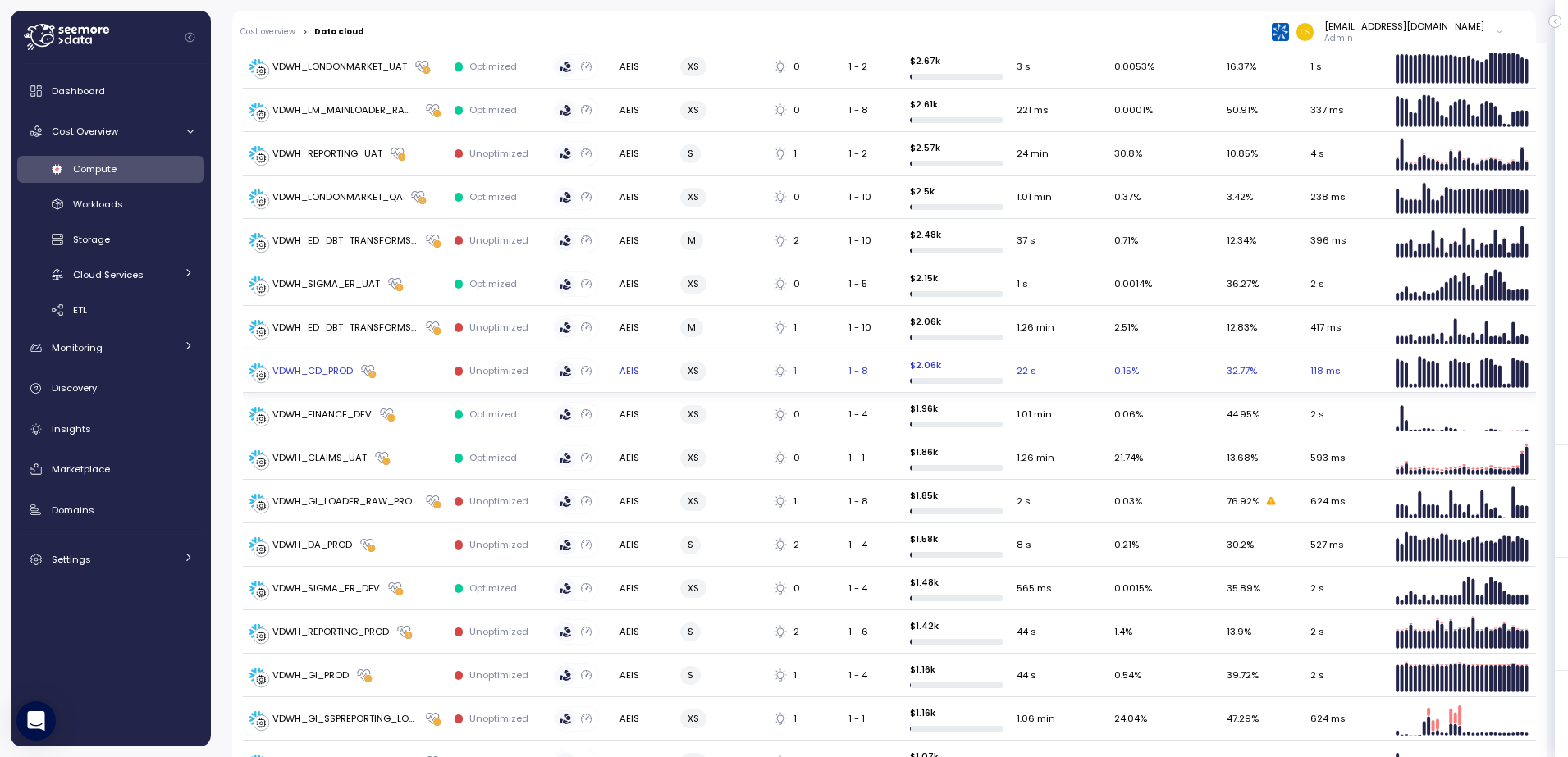
scroll to position [574, 0]
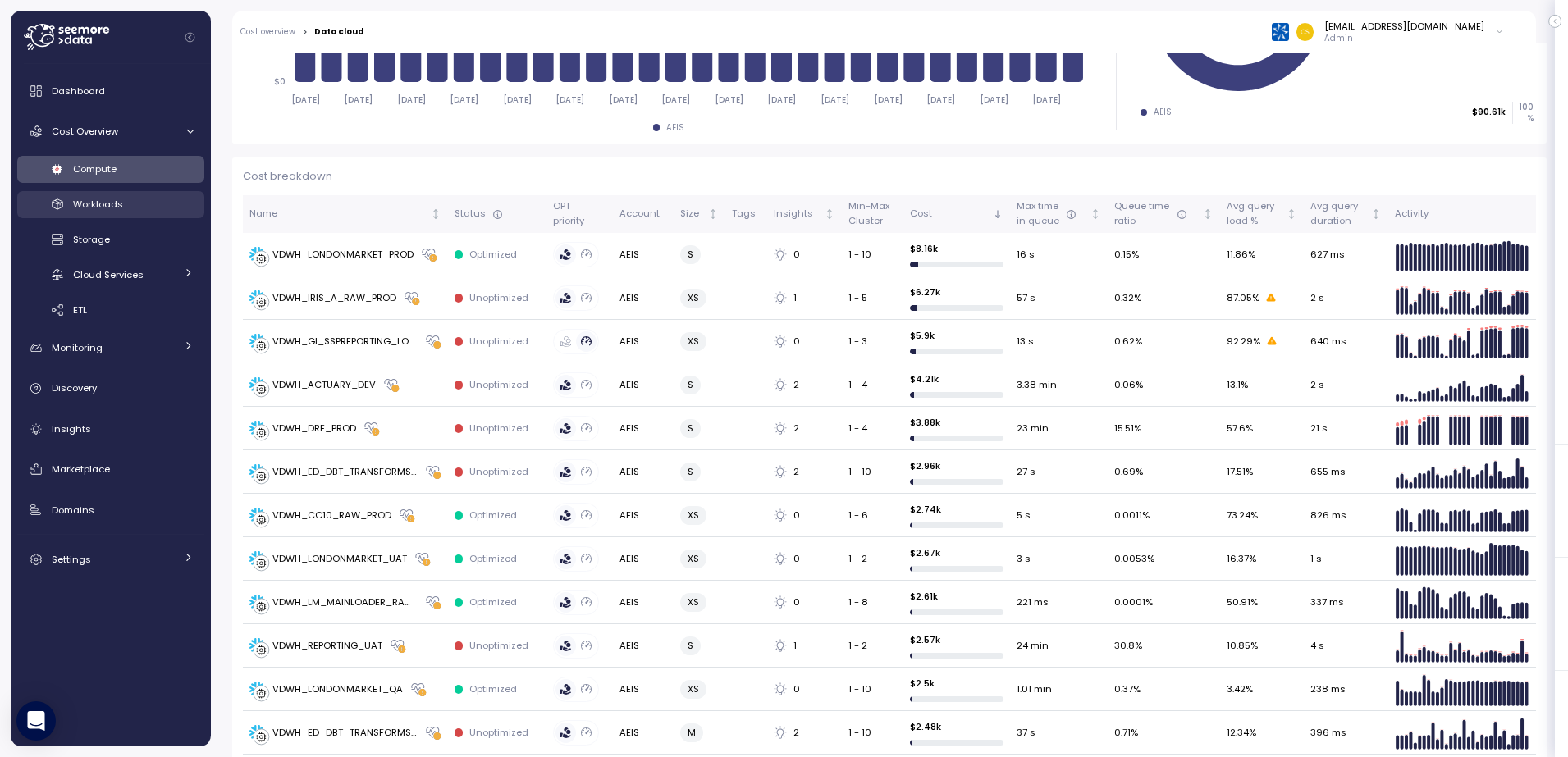
click at [108, 202] on span "Workloads" at bounding box center [98, 205] width 50 height 13
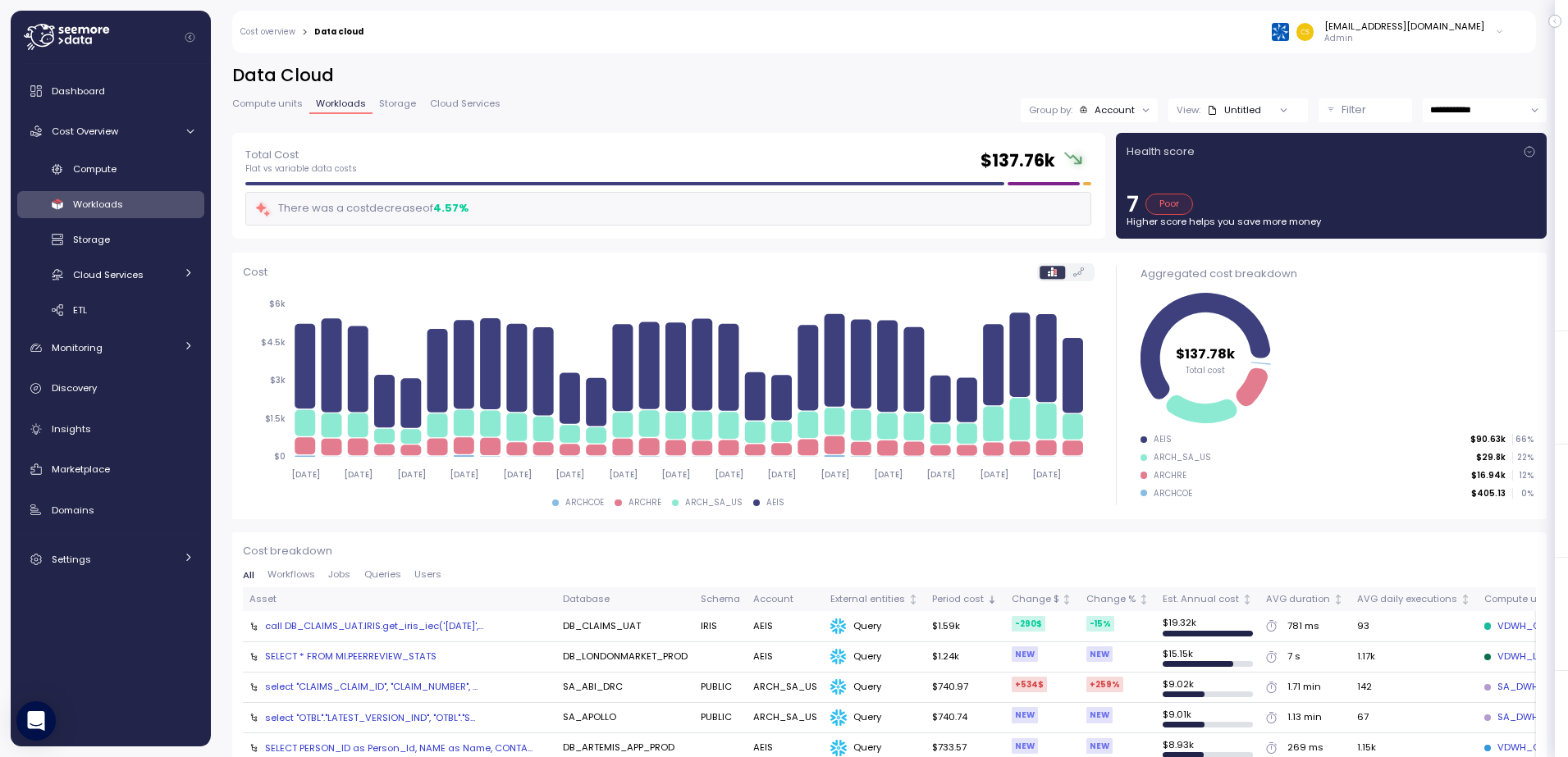
click at [1224, 104] on div "Untitled" at bounding box center [1233, 110] width 55 height 13
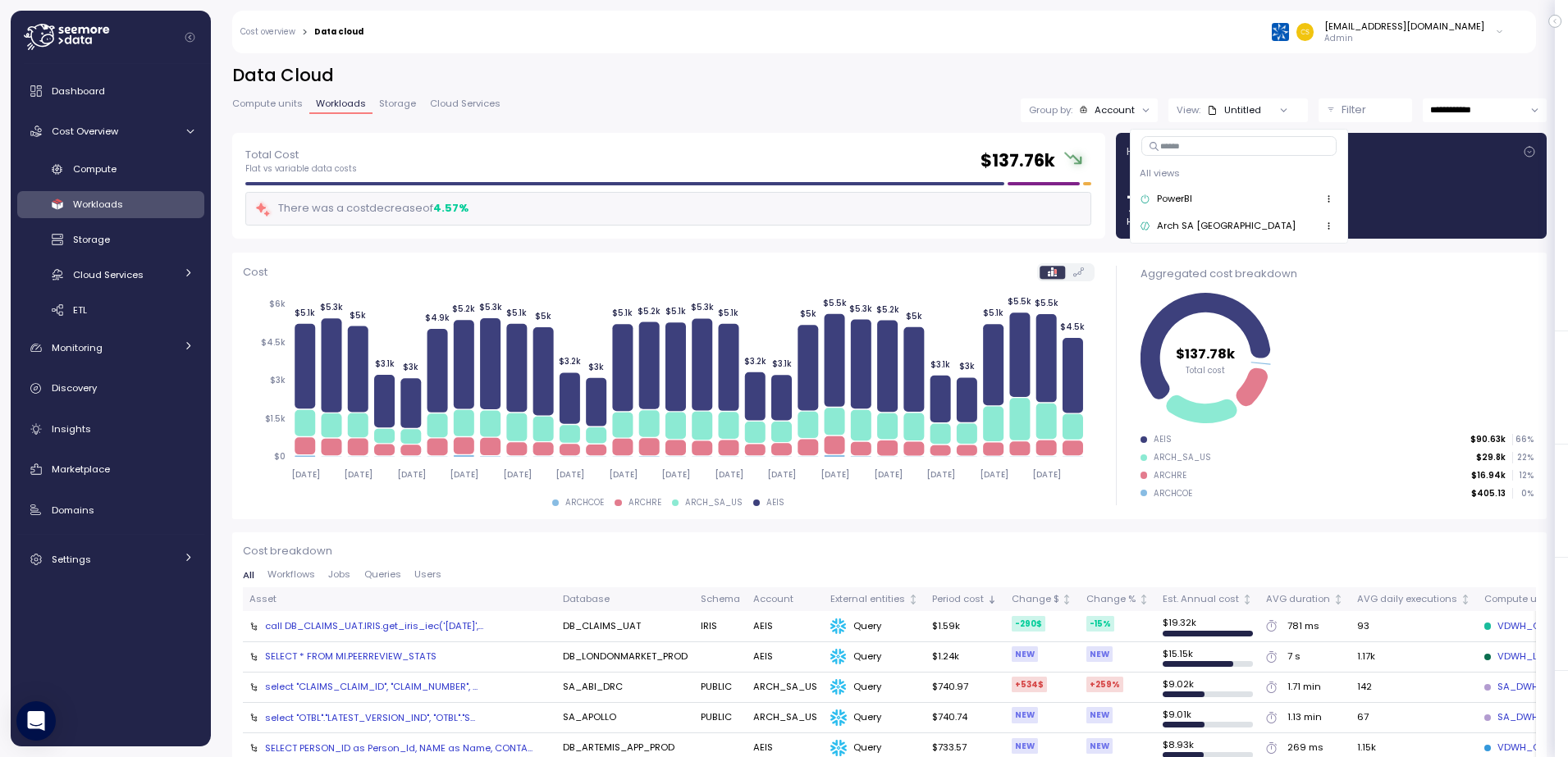
click at [779, 130] on div "Total Cost Flat vs variable data costs $ 137.76k There was a cost decrease of 4…" at bounding box center [668, 186] width 884 height 117
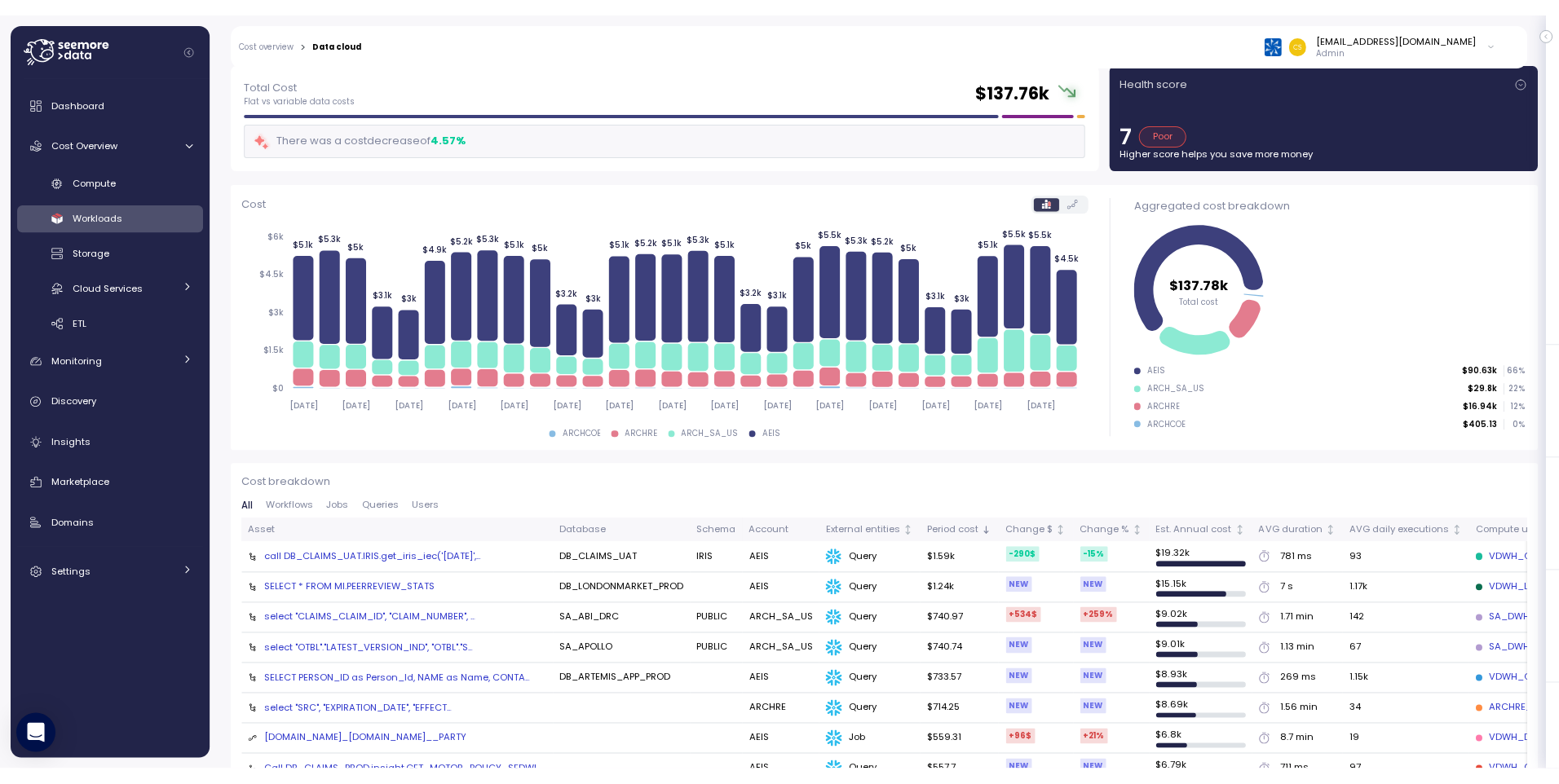
scroll to position [163, 0]
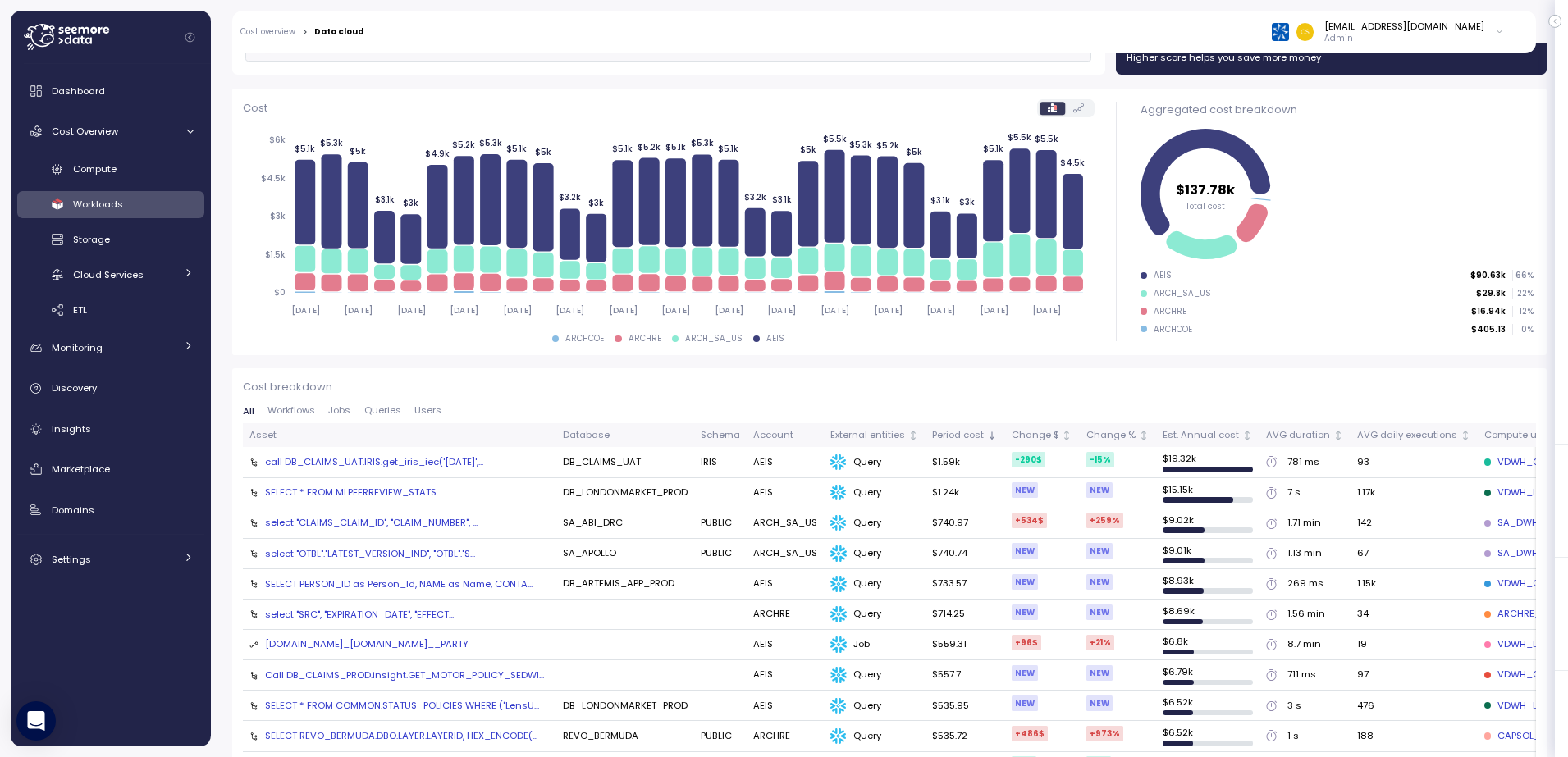
click at [366, 488] on div "SELECT * FROM MI.PEERREVIEW_STATS" at bounding box center [350, 492] width 171 height 13
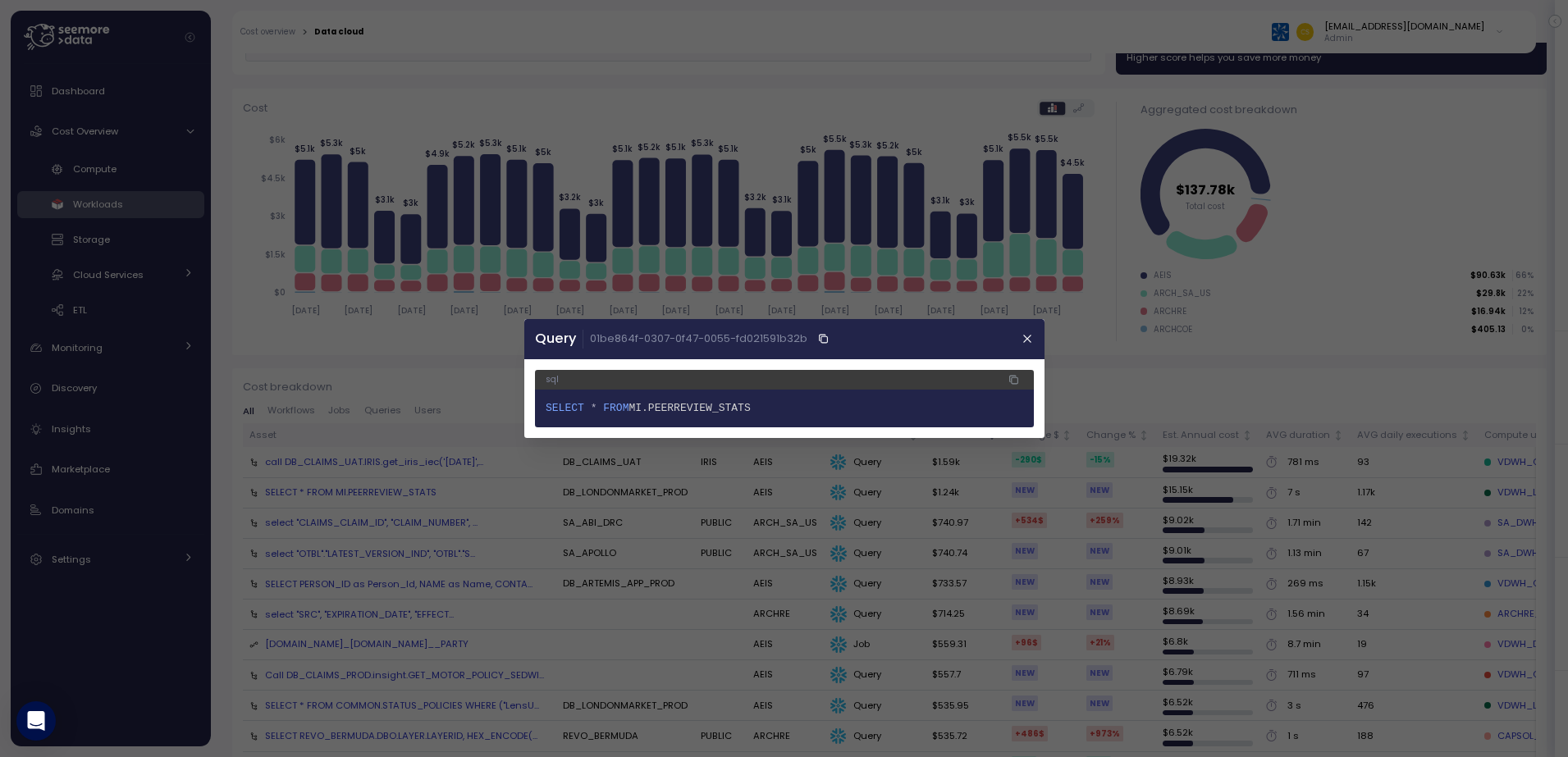
click at [366, 486] on div at bounding box center [784, 378] width 1568 height 757
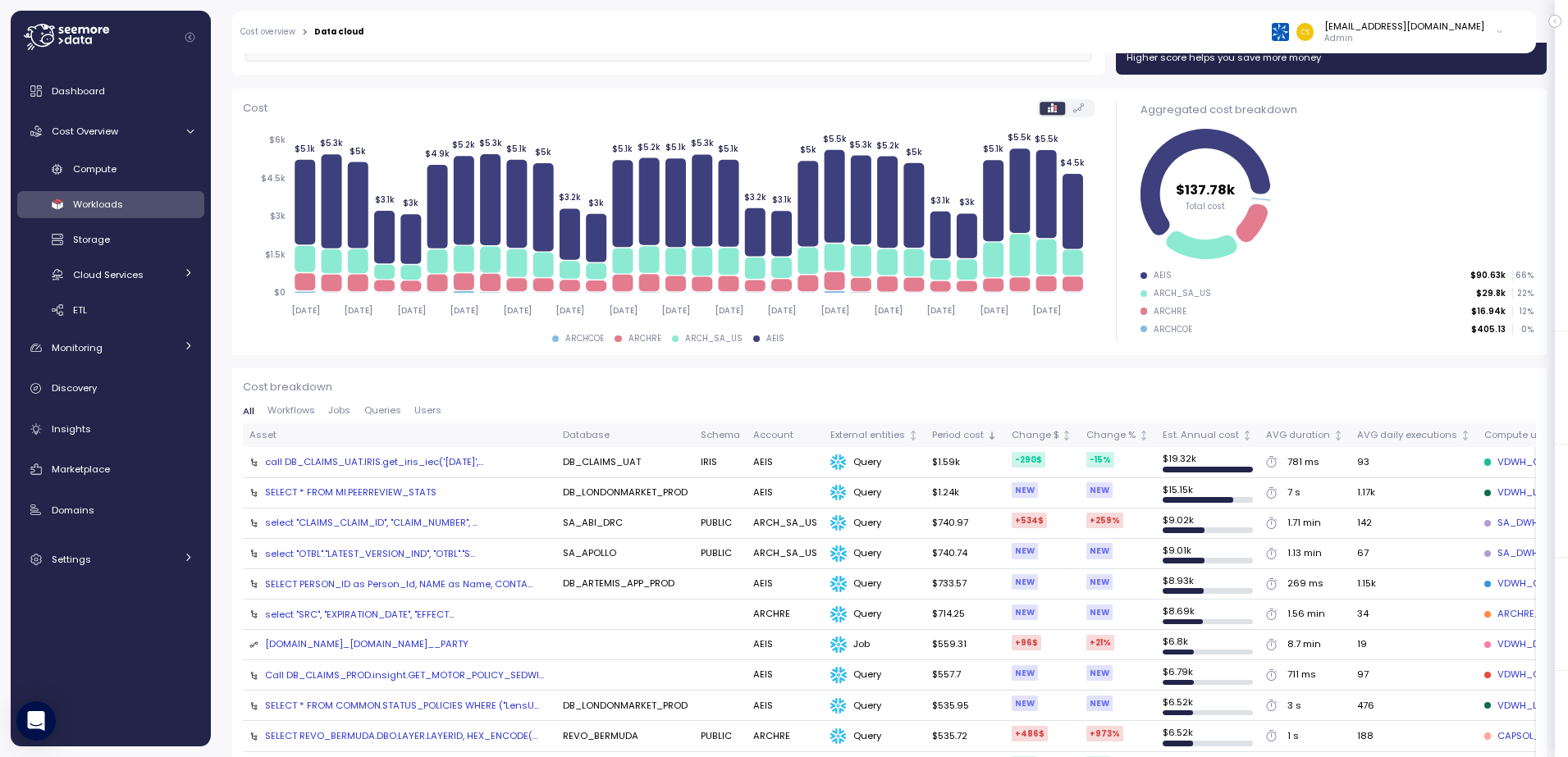
click at [851, 493] on div "Query" at bounding box center [875, 493] width 89 height 17
click at [940, 490] on td "$1.24k" at bounding box center [965, 493] width 79 height 30
click at [1184, 495] on td "$ 15.15k" at bounding box center [1207, 493] width 103 height 30
click at [1266, 495] on icon at bounding box center [1271, 493] width 11 height 12
click at [1289, 490] on div "7 s" at bounding box center [1305, 493] width 78 height 15
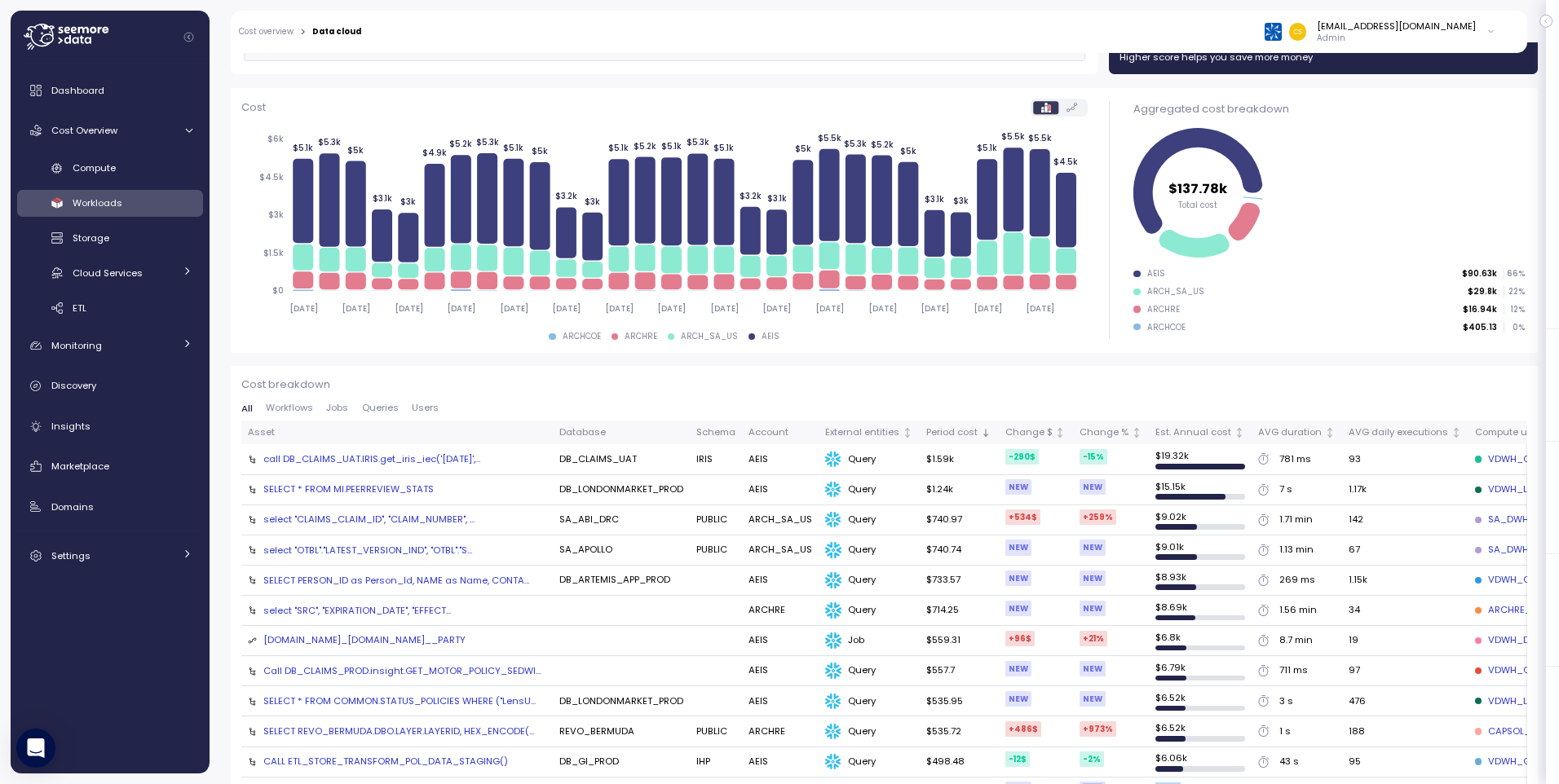
drag, startPoint x: 1084, startPoint y: 783, endPoint x: 1419, endPoint y: 783, distance: 335.0
click at [1405, 752] on tr "SELECT TOP 100 * FROM COMMON.REPOSITORY_SYNC WHERE... DB_LONDONMARKET_UAT AEIS …" at bounding box center [1013, 792] width 1543 height 30
drag, startPoint x: 1419, startPoint y: 783, endPoint x: 1545, endPoint y: 774, distance: 126.3
click at [1545, 752] on div "**********" at bounding box center [883, 413] width 1349 height 742
click at [279, 404] on span "Workflows" at bounding box center [289, 407] width 47 height 9
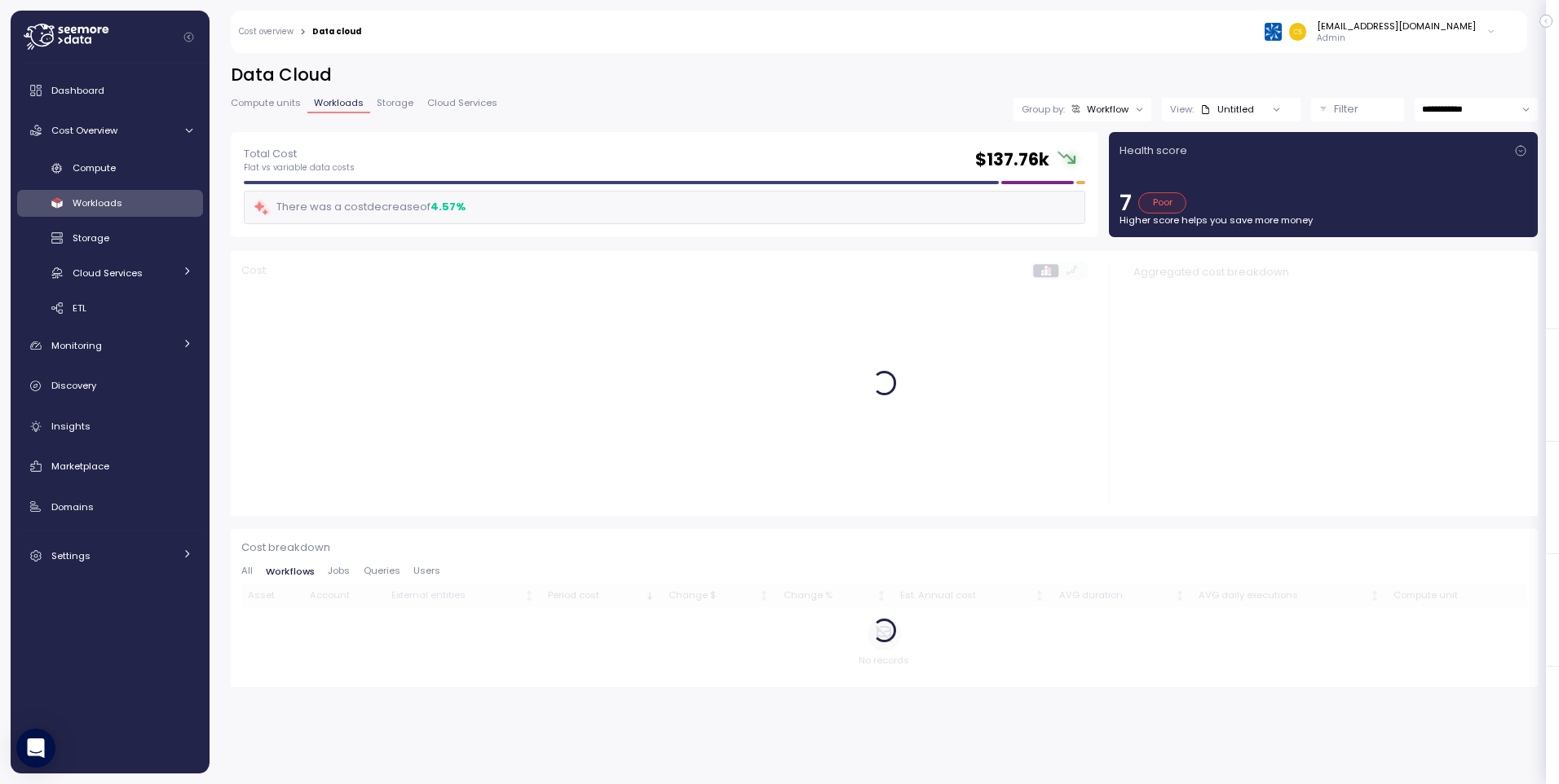
scroll to position [0, 0]
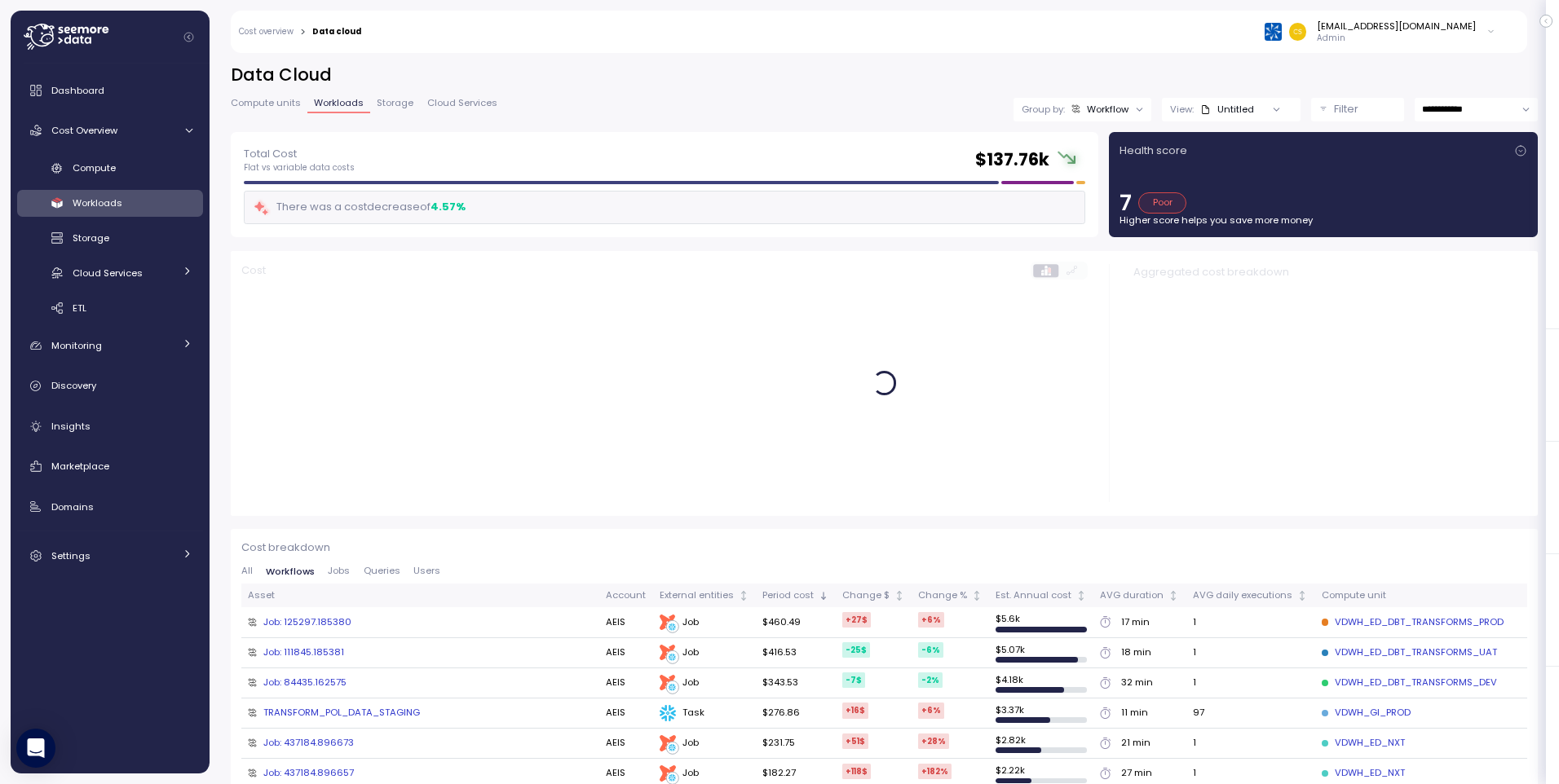
click at [336, 570] on span "Jobs" at bounding box center [338, 571] width 22 height 9
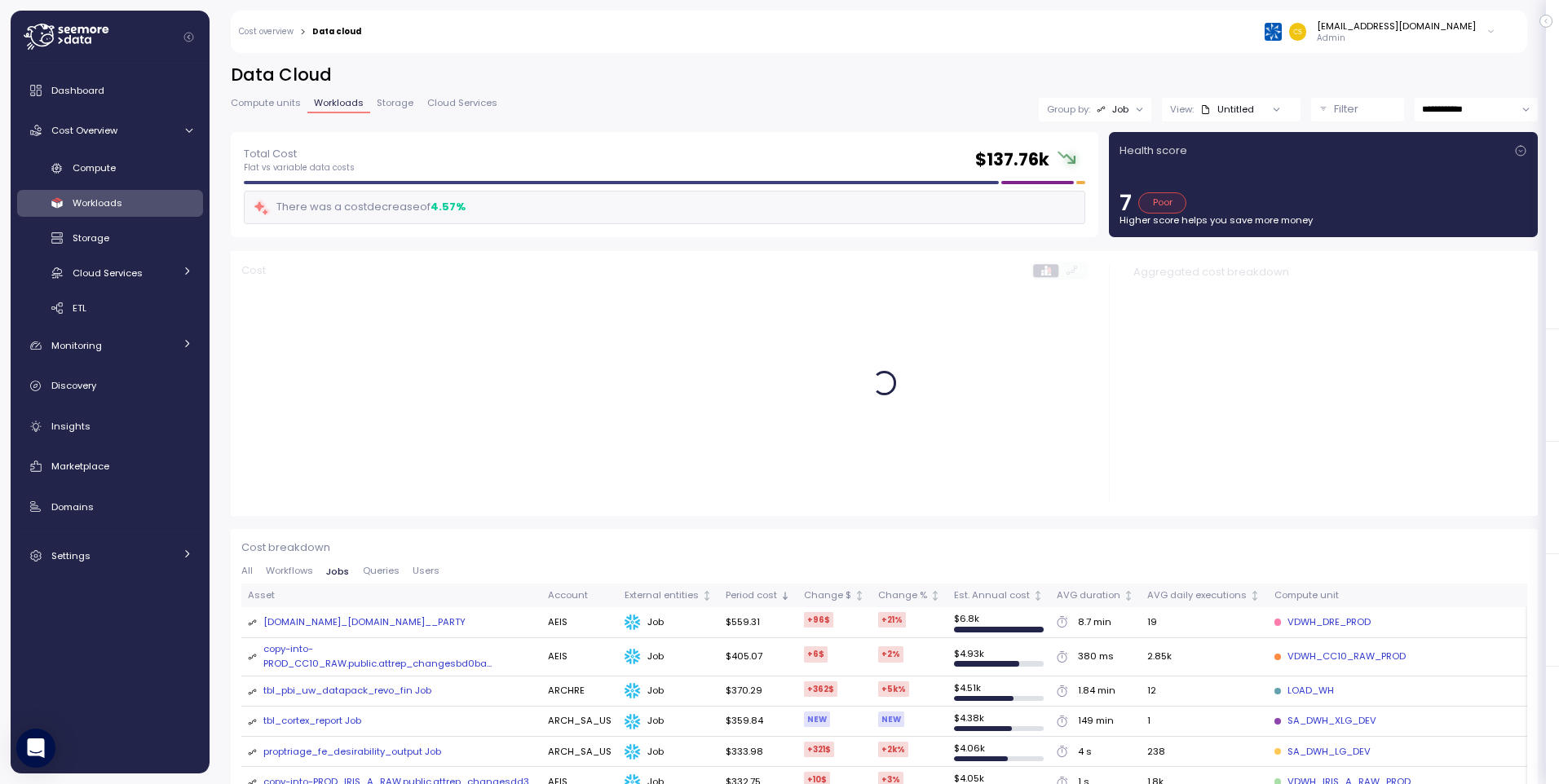
click at [373, 571] on span "Queries" at bounding box center [381, 571] width 37 height 9
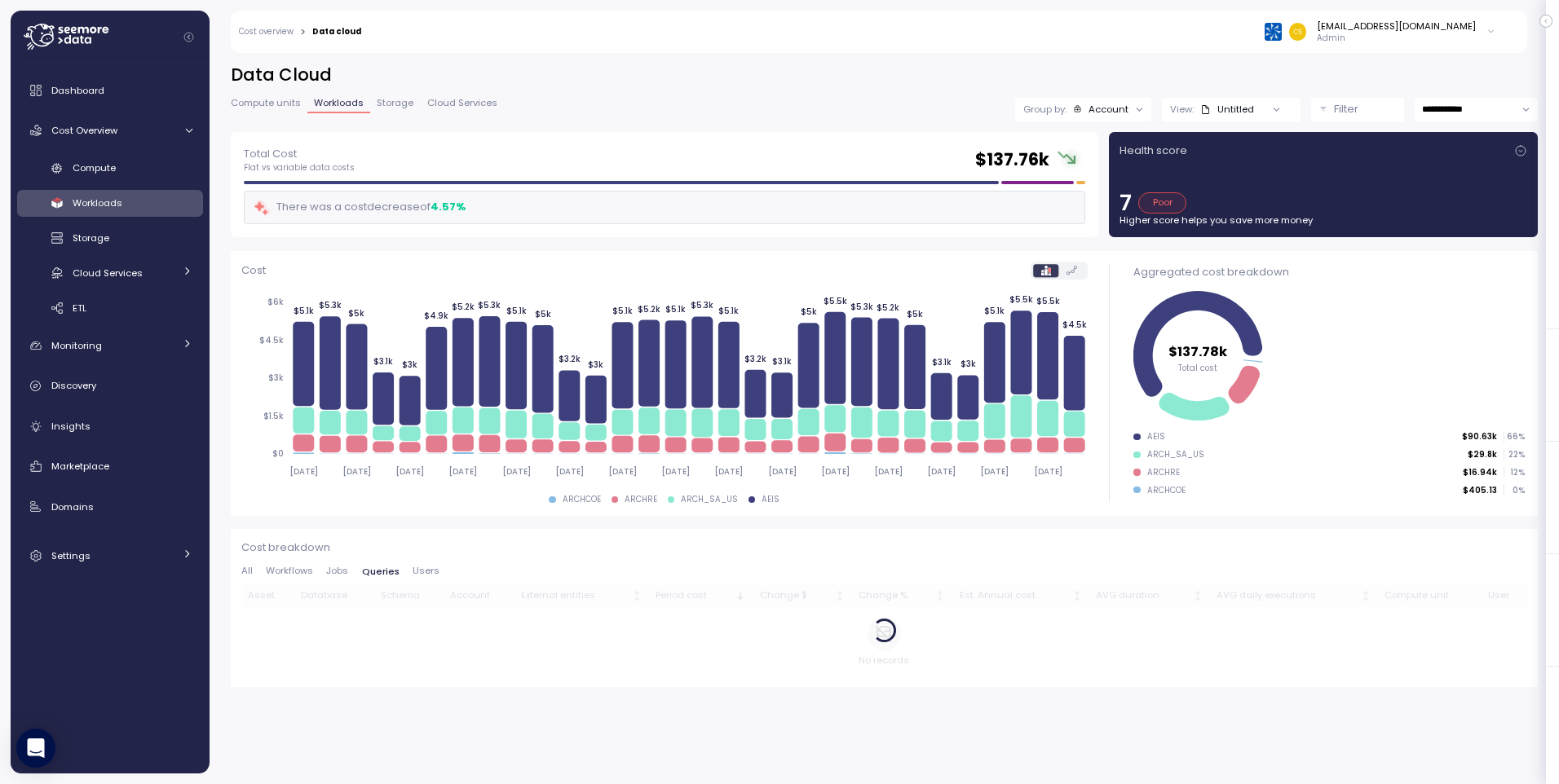
click at [430, 571] on span "Users" at bounding box center [426, 571] width 27 height 9
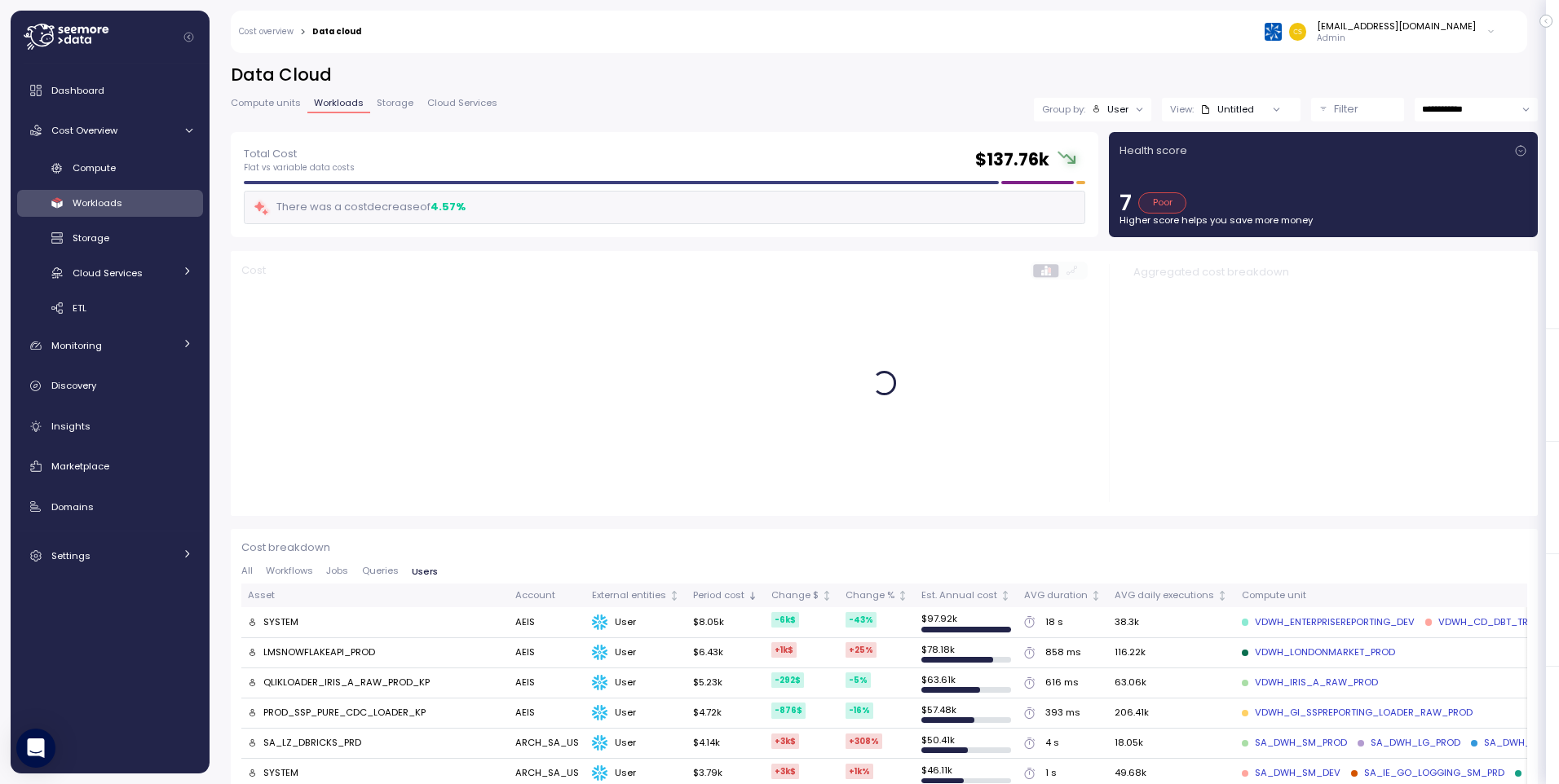
click at [377, 570] on span "Queries" at bounding box center [380, 571] width 37 height 9
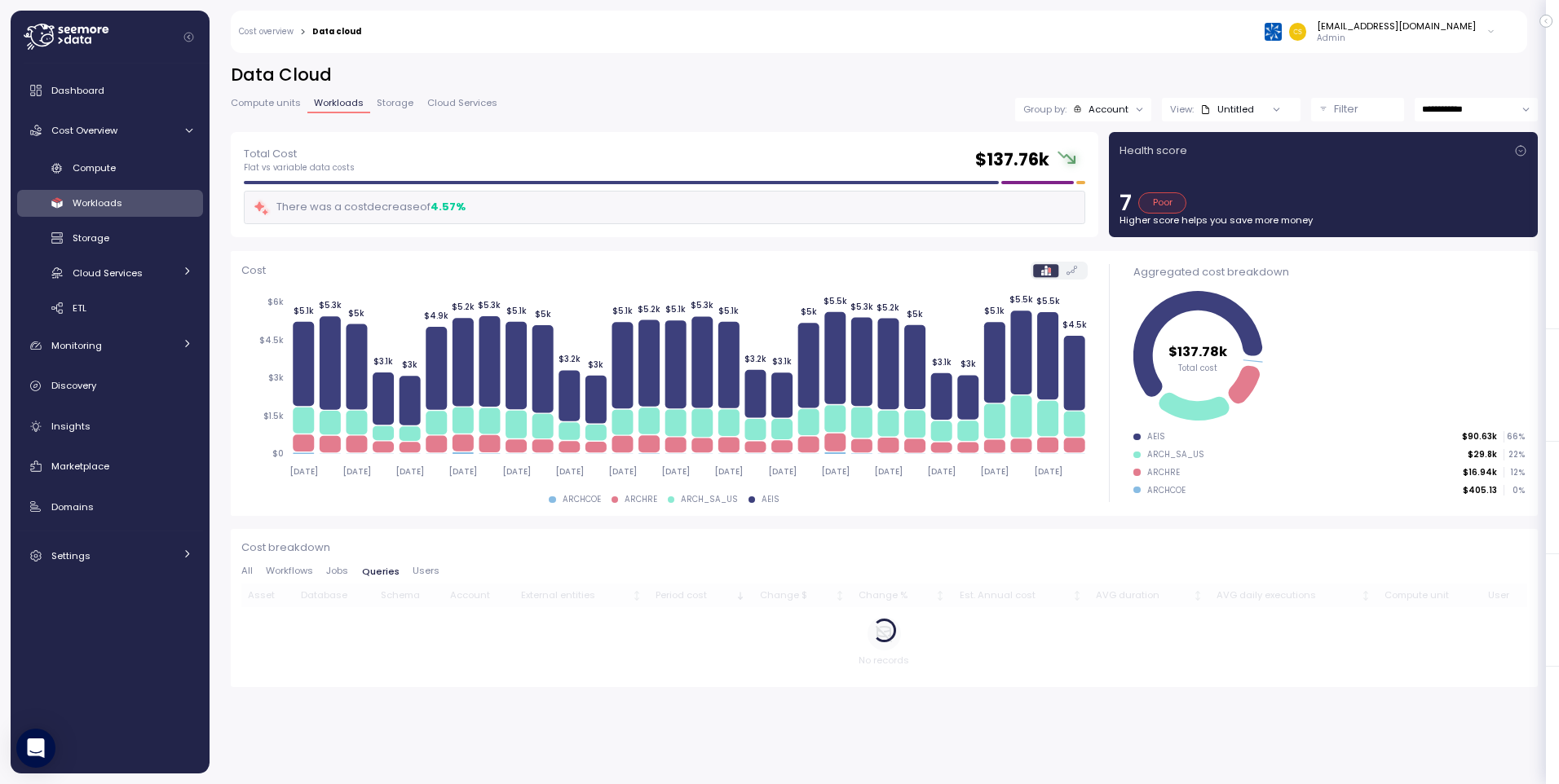
click at [1137, 108] on icon at bounding box center [1139, 109] width 6 height 2
click at [832, 84] on h2 "Data Cloud" at bounding box center [884, 75] width 1307 height 23
click at [1334, 107] on p "Filter" at bounding box center [1346, 109] width 24 height 17
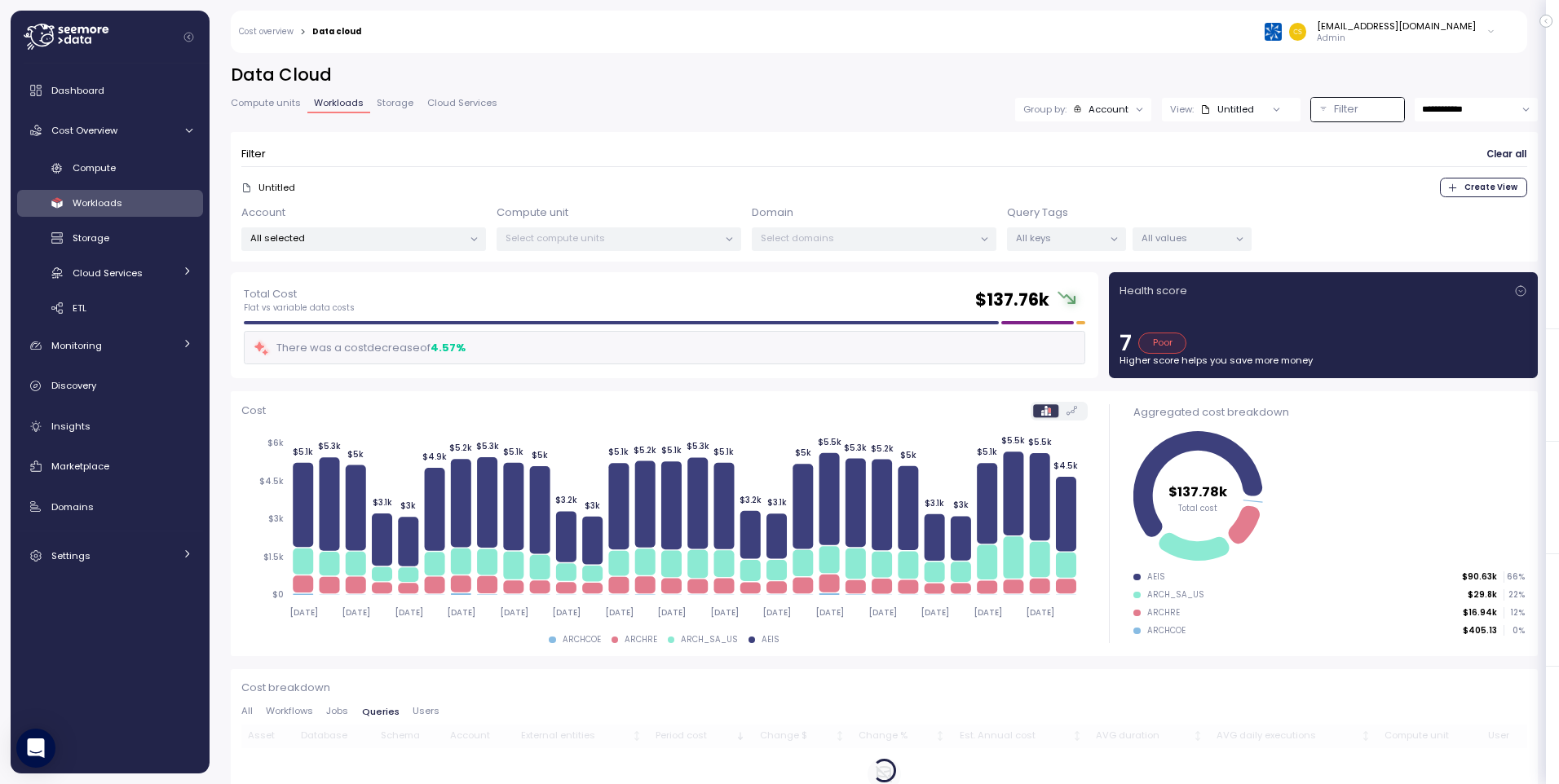
click at [471, 240] on icon at bounding box center [474, 239] width 11 height 11
click at [410, 327] on span "only" at bounding box center [409, 328] width 19 height 18
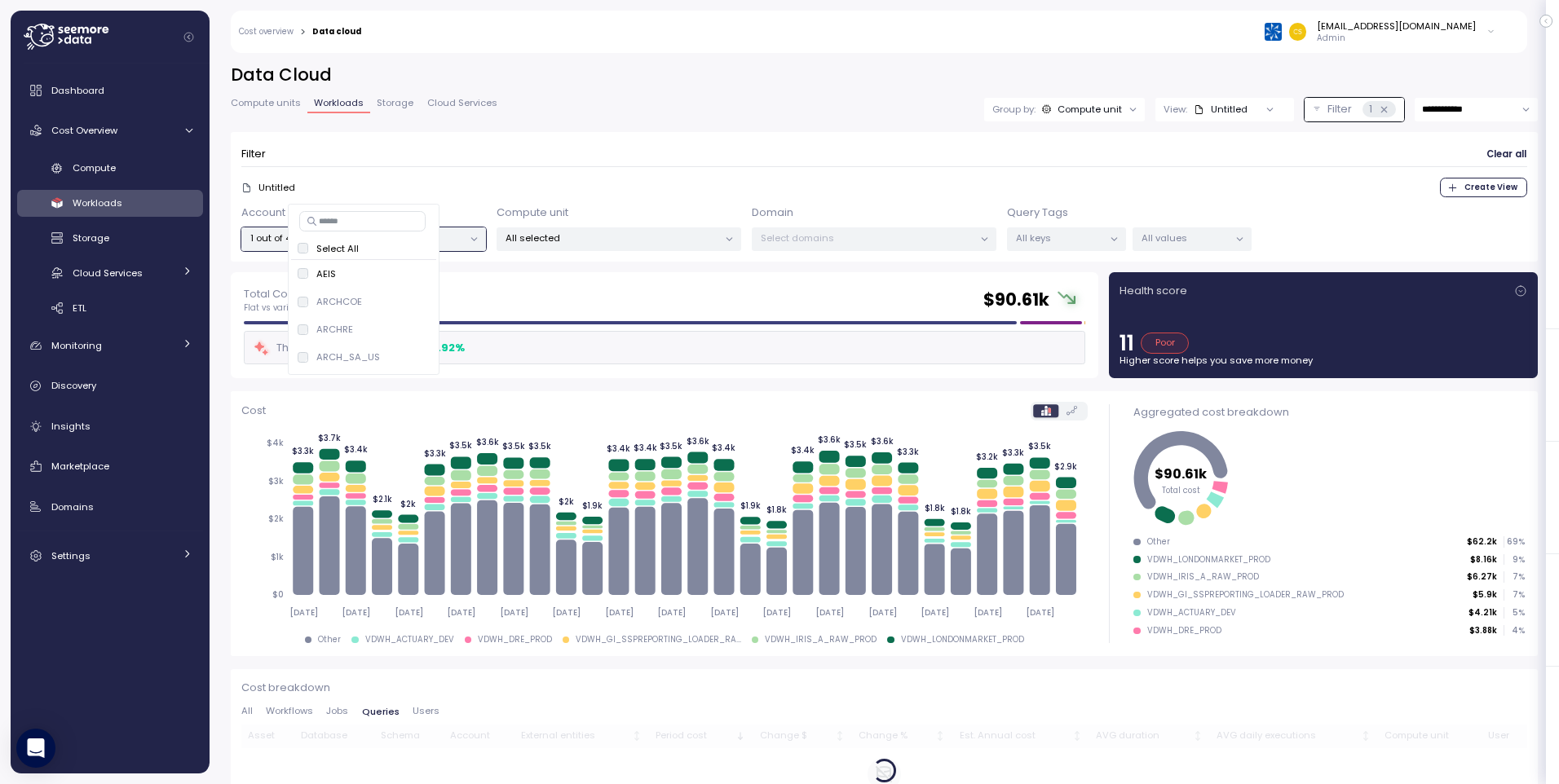
scroll to position [54, 0]
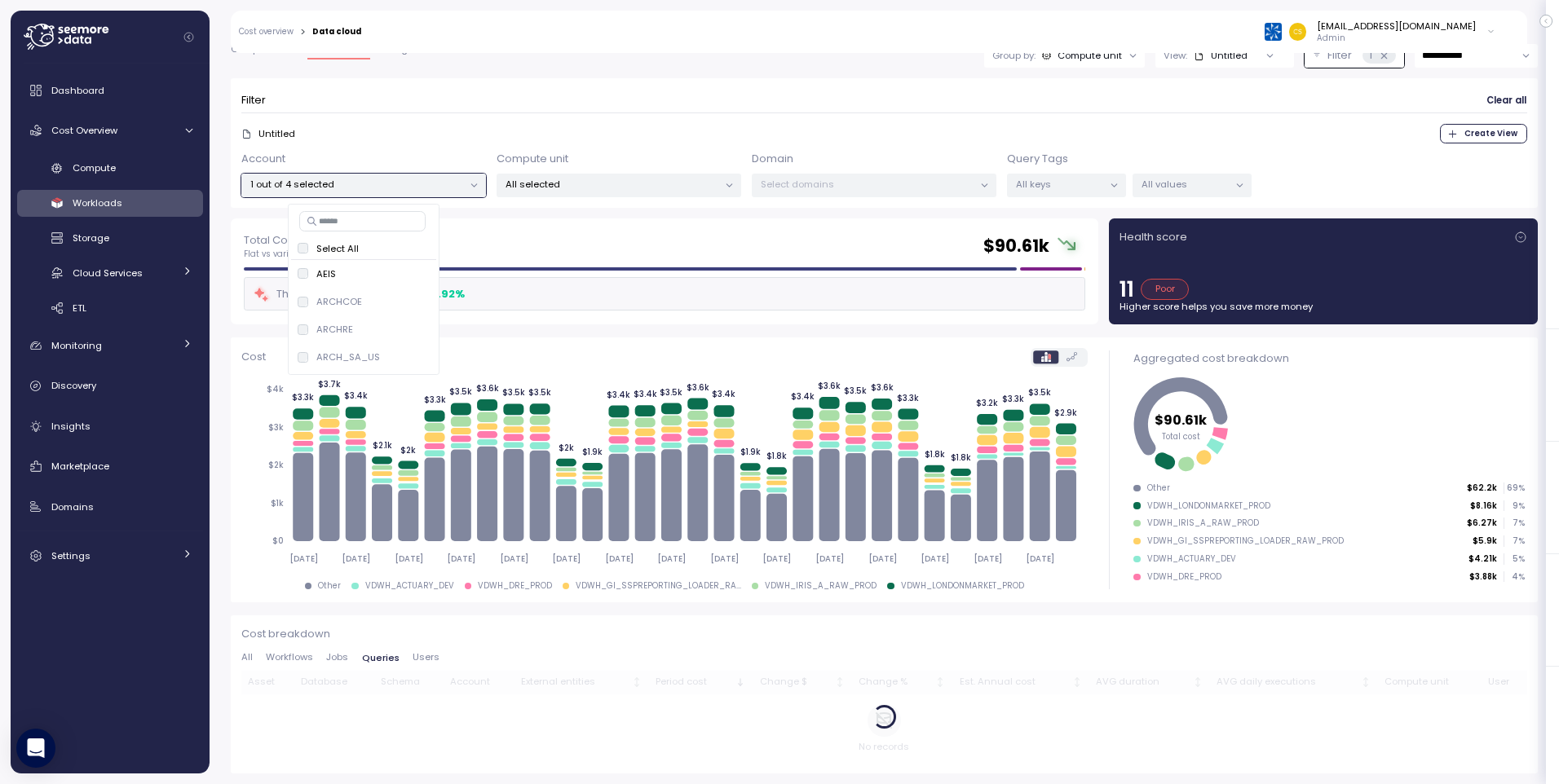
click at [424, 654] on span "Users" at bounding box center [426, 657] width 27 height 9
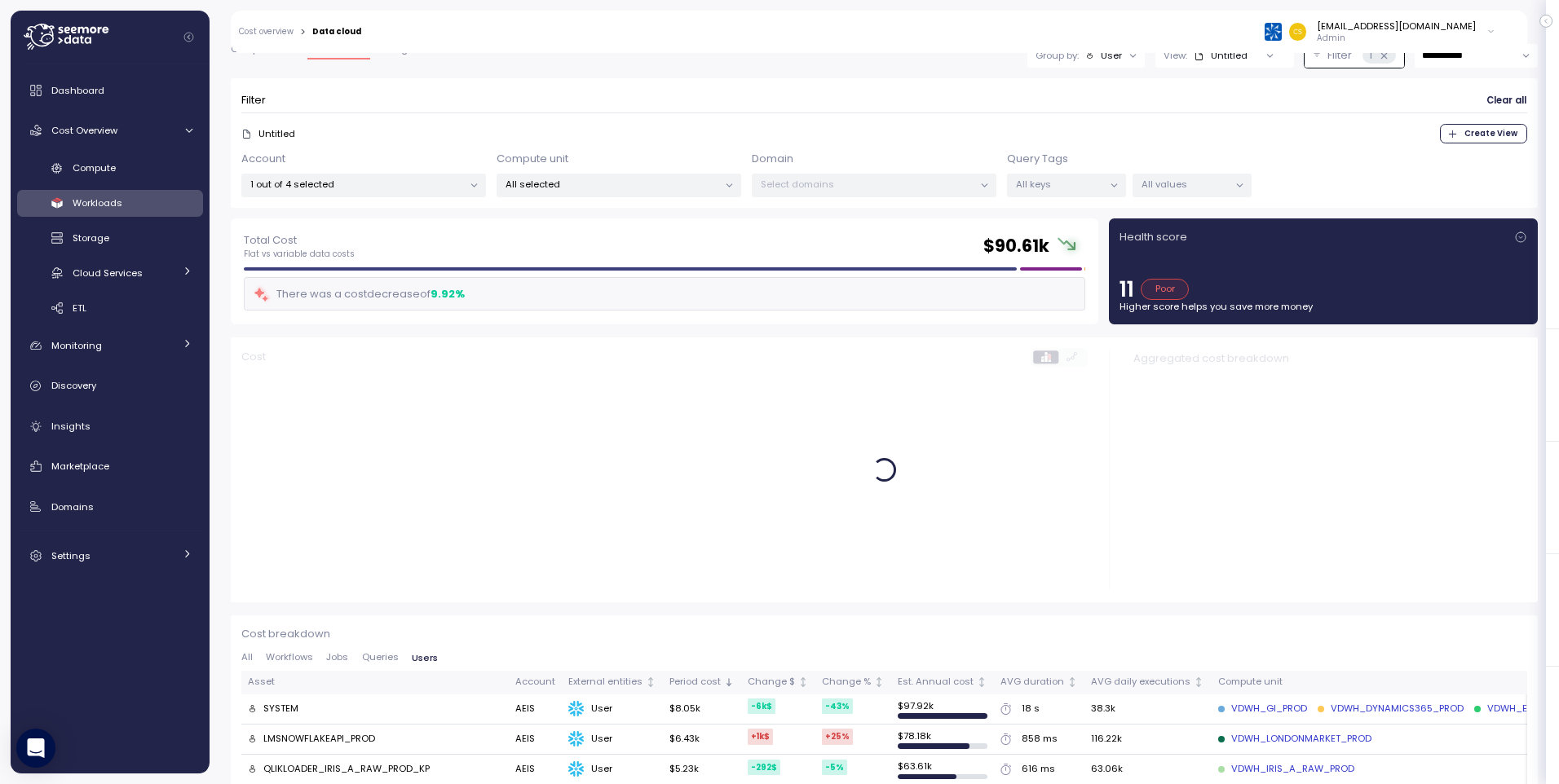
click at [382, 656] on span "Queries" at bounding box center [380, 657] width 37 height 9
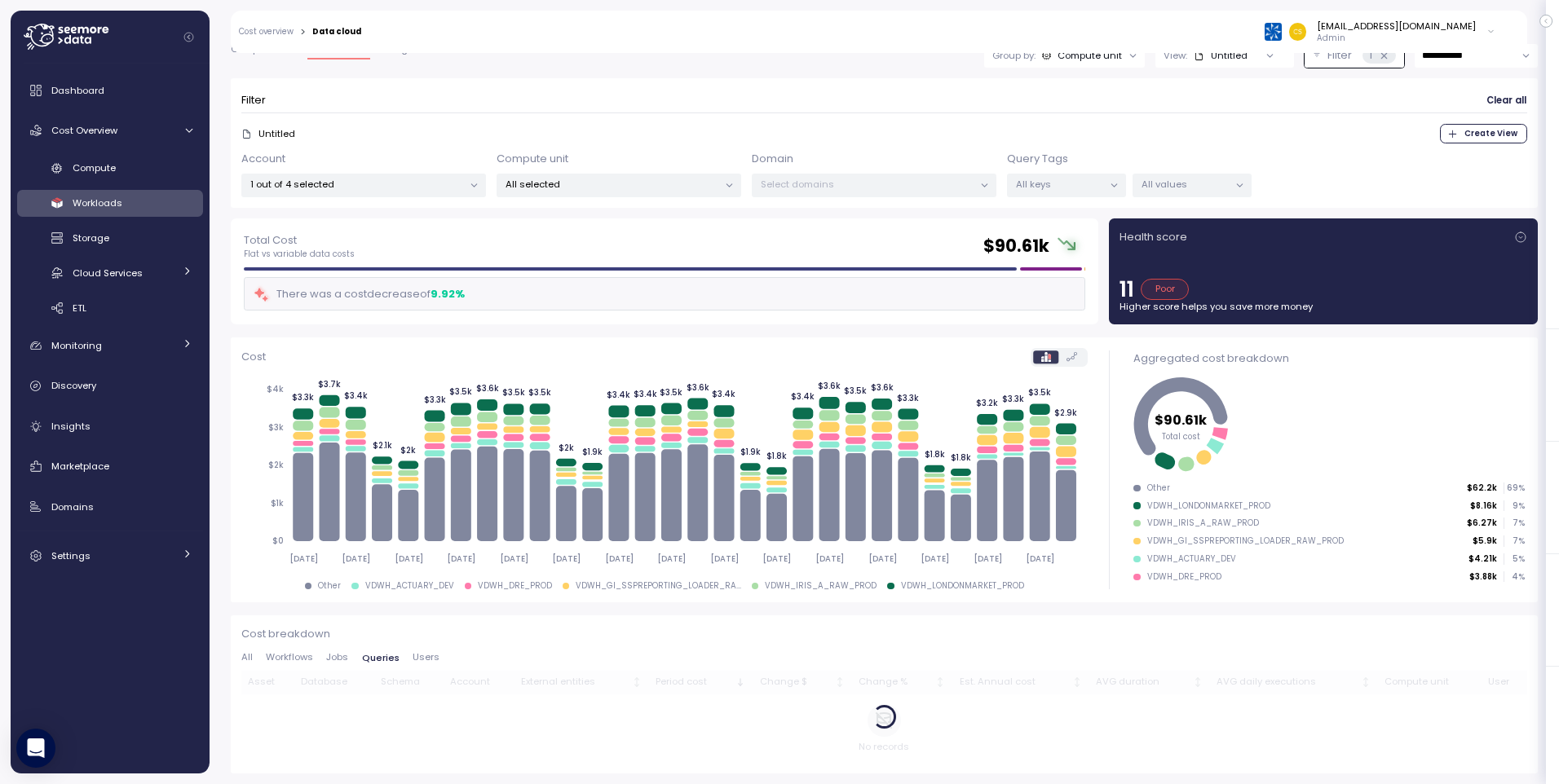
click at [731, 185] on icon at bounding box center [729, 185] width 6 height 2
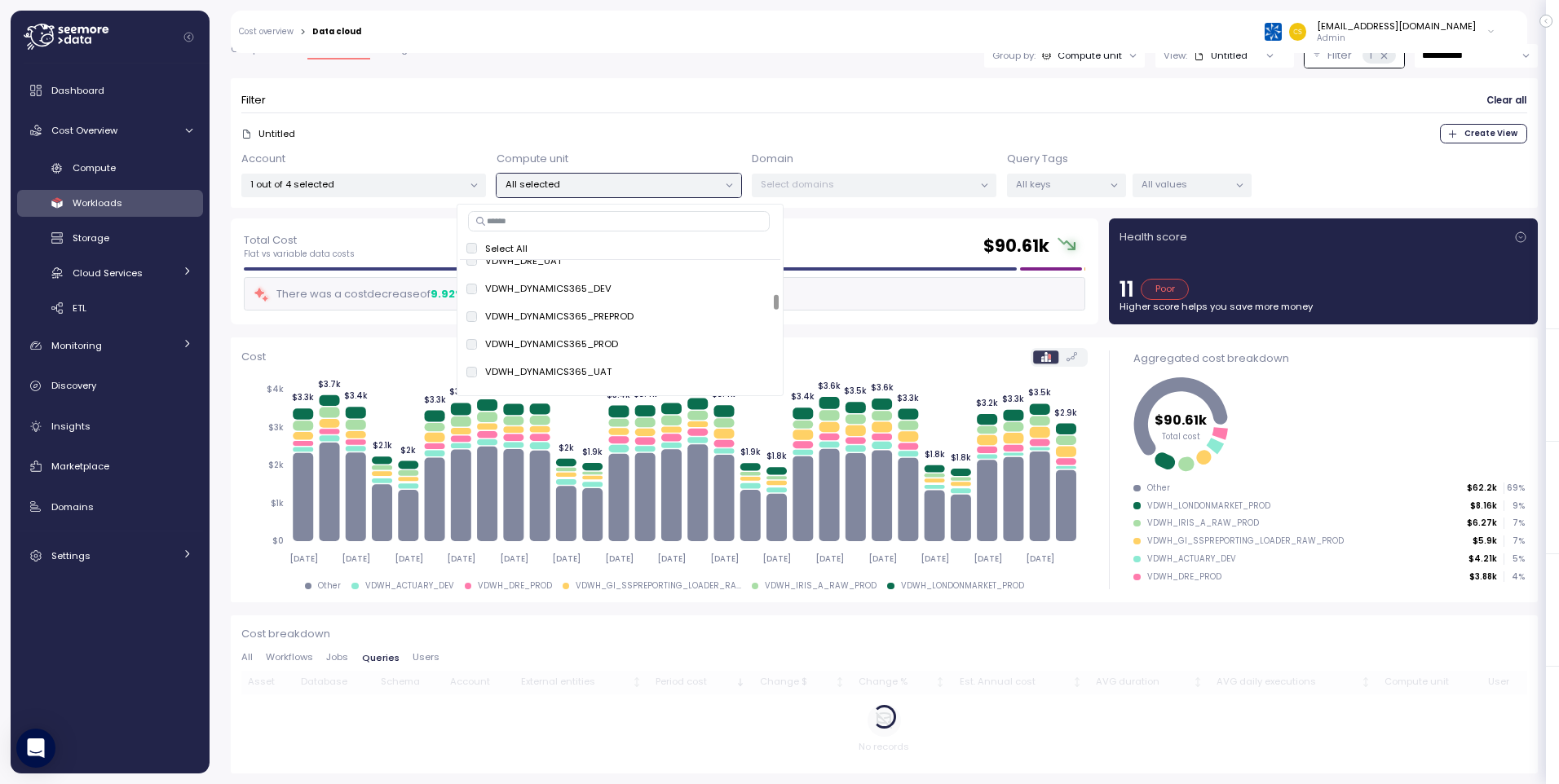
scroll to position [2120, 0]
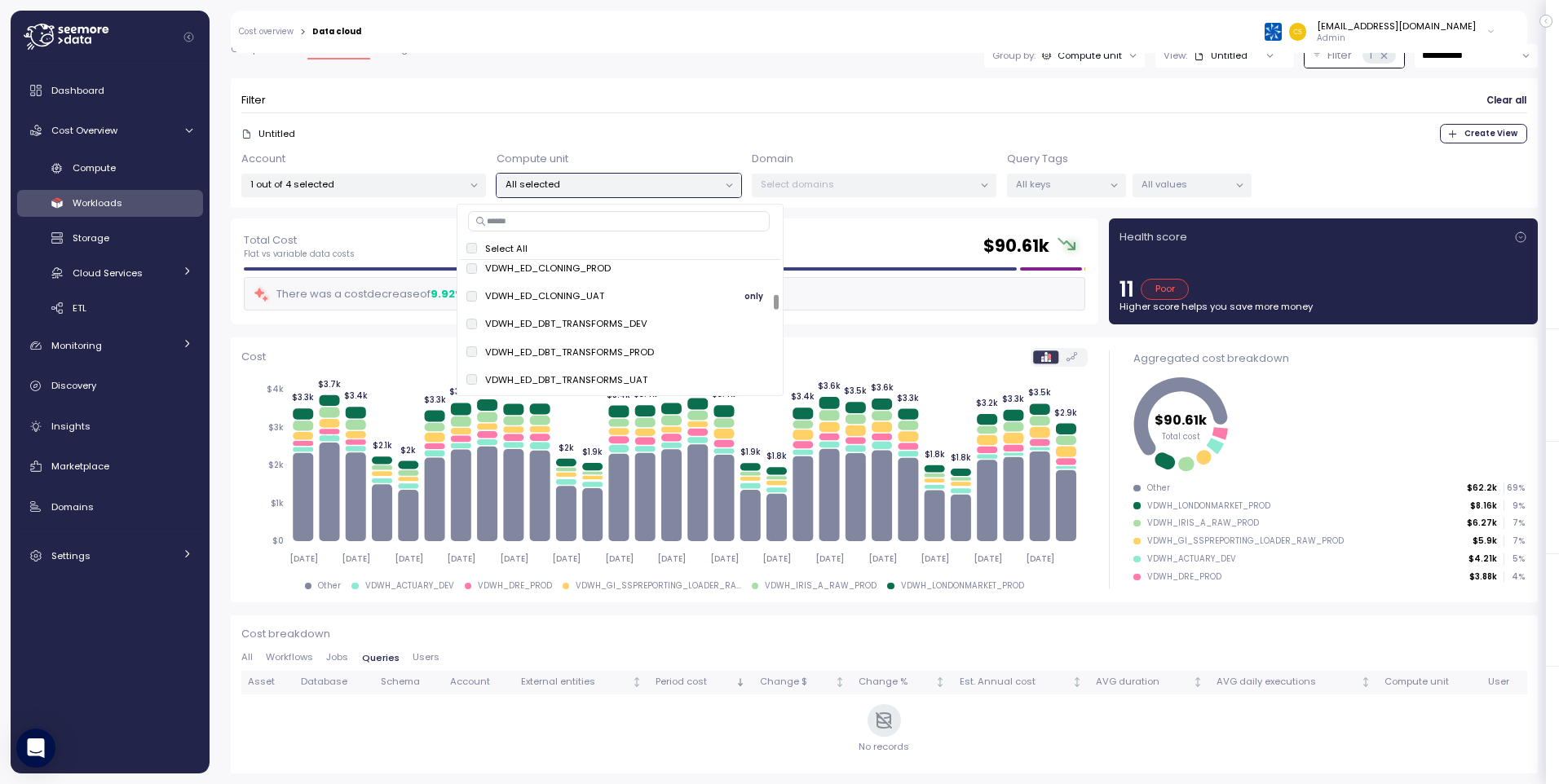
click at [676, 300] on div "VDWH_ED_CLONING_UAT only" at bounding box center [620, 295] width 307 height 19
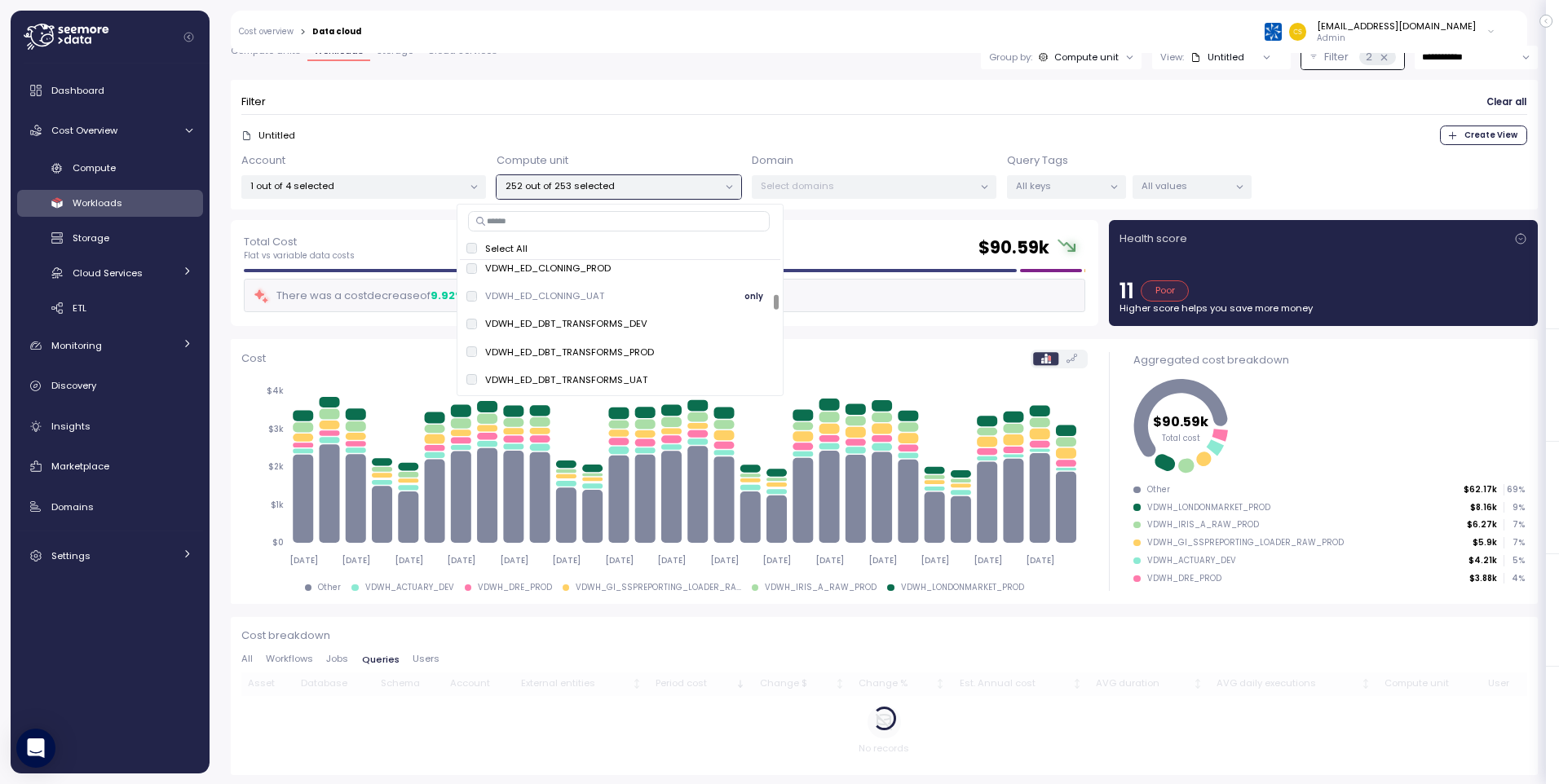
scroll to position [54, 0]
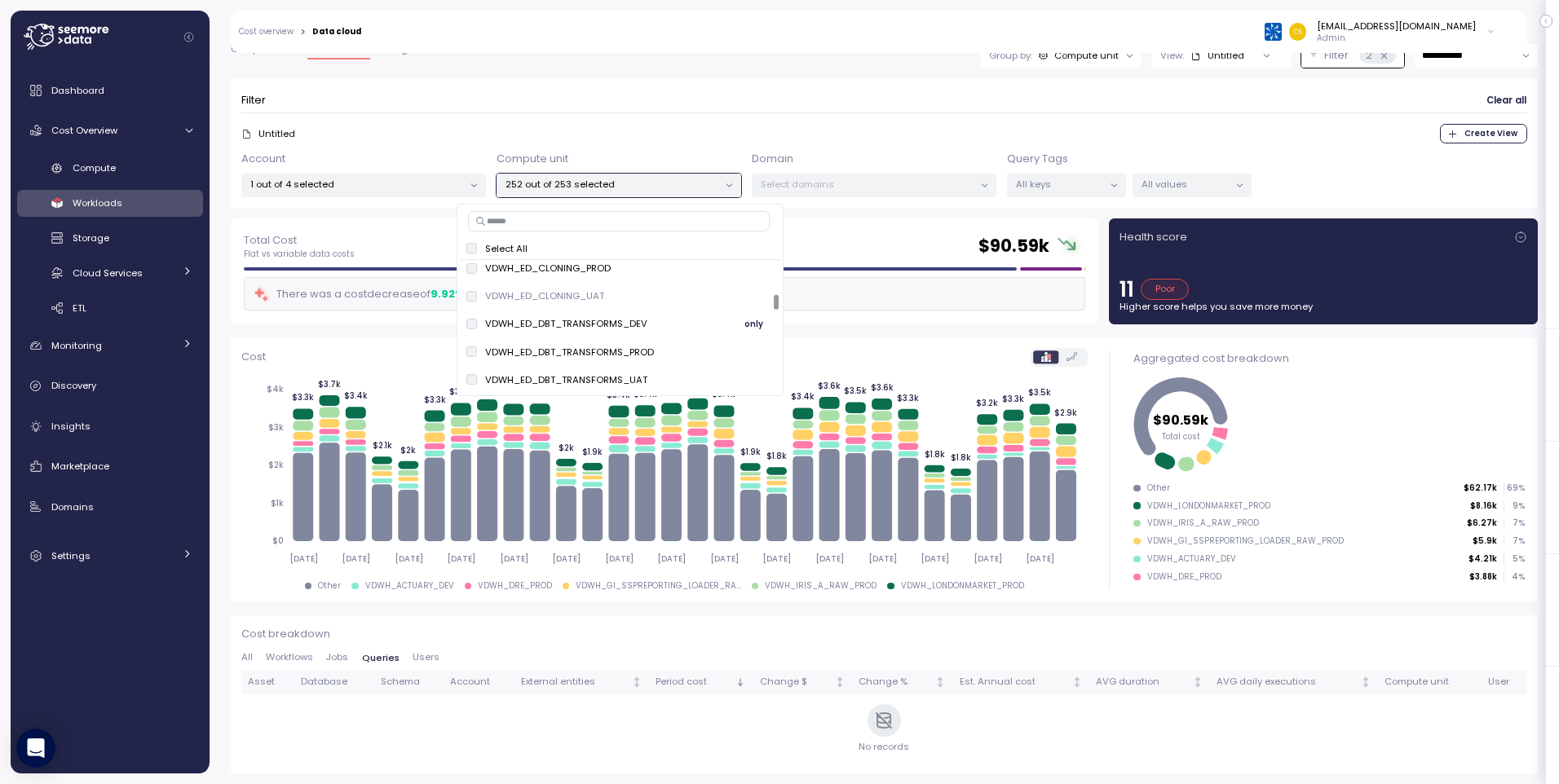
drag, startPoint x: 676, startPoint y: 300, endPoint x: 680, endPoint y: 312, distance: 12.6
click at [611, 85] on div "Filter Clear all Untitled Create View Account 1 out of 4 selected Compute unit …" at bounding box center [884, 143] width 1307 height 130
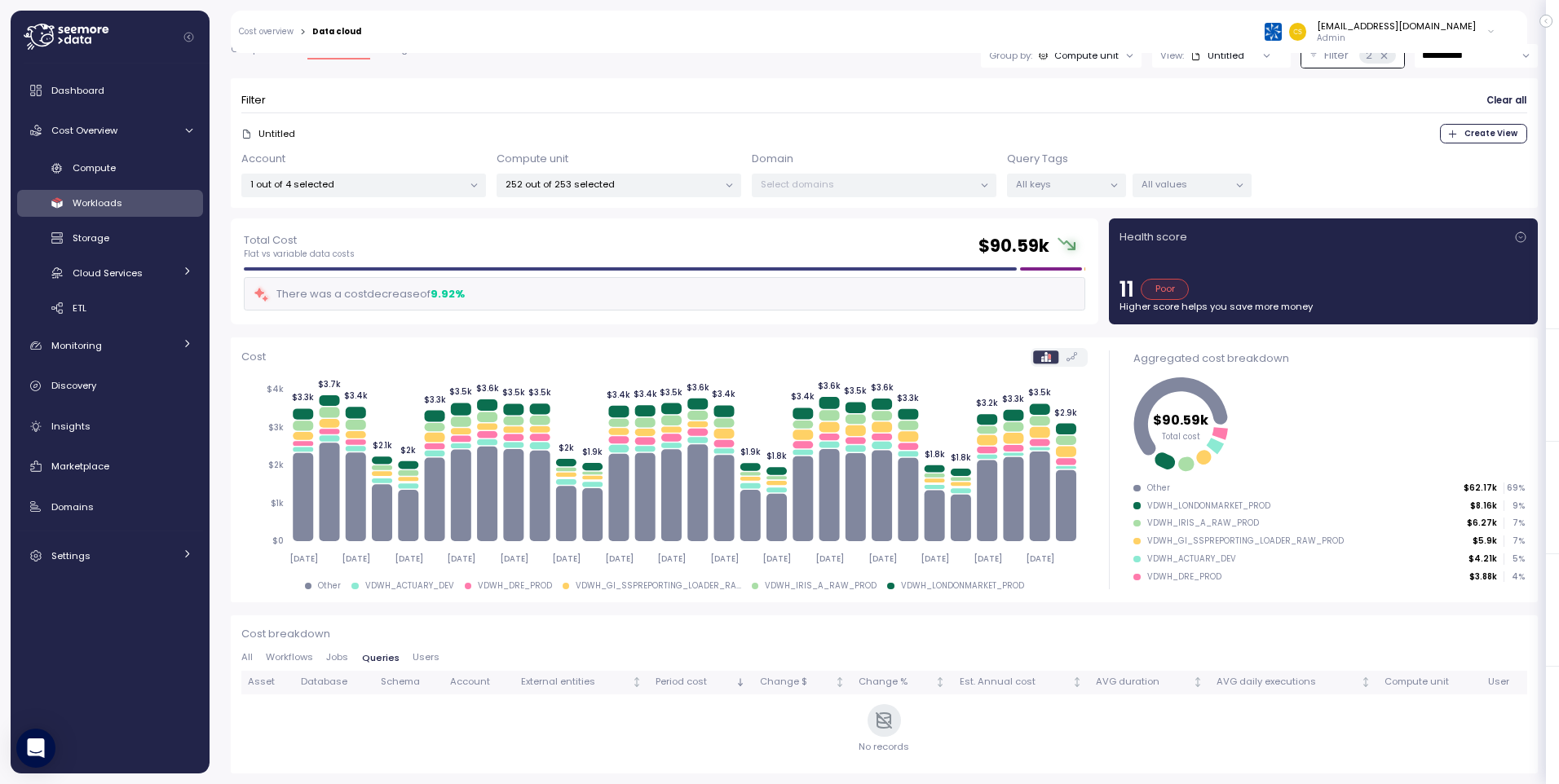
click at [573, 235] on div "Total Cost Flat vs variable data costs $ 90.59k" at bounding box center [665, 246] width 842 height 29
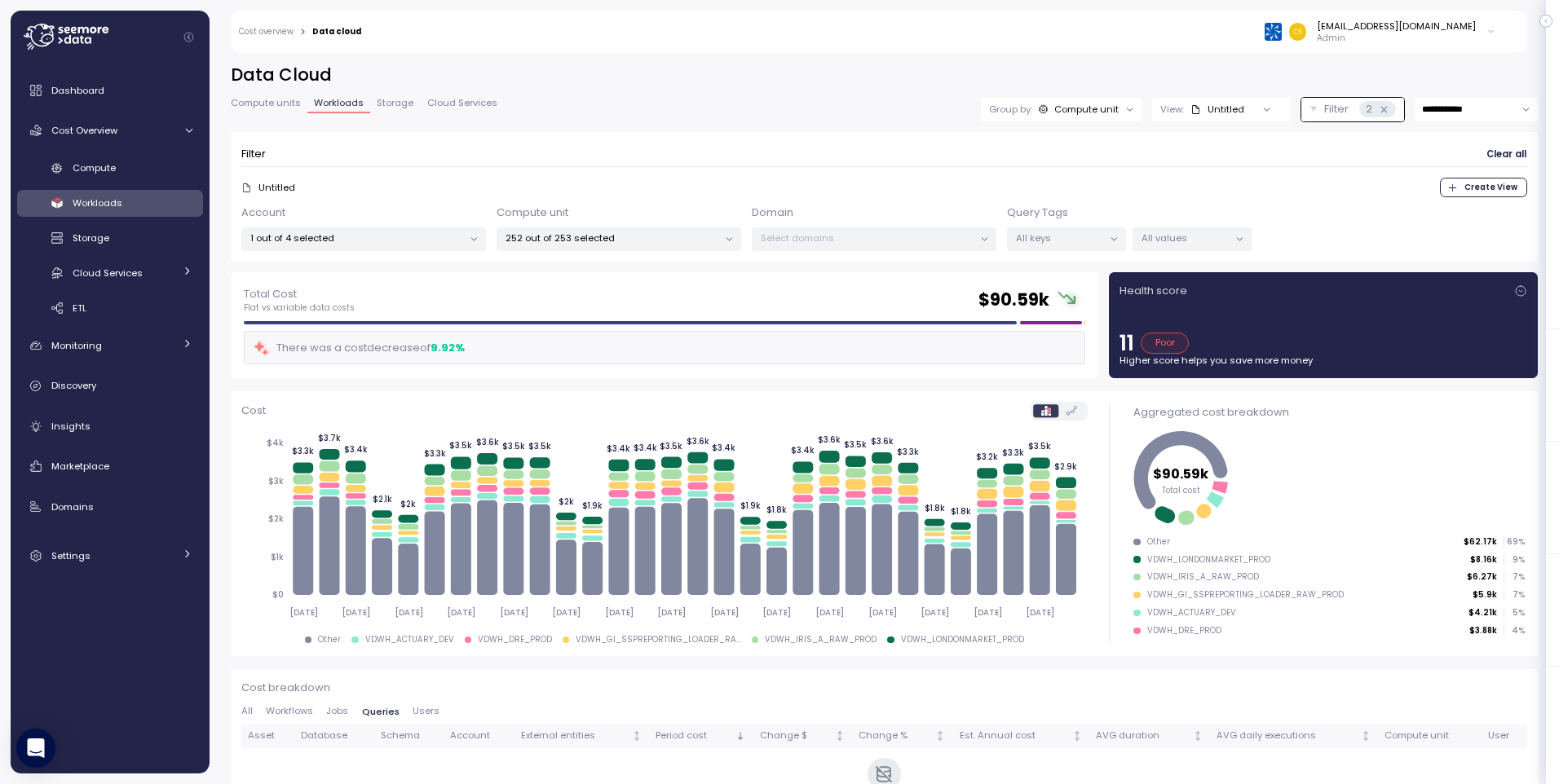
click at [1546, 20] on icon "button" at bounding box center [1546, 21] width 2 height 4
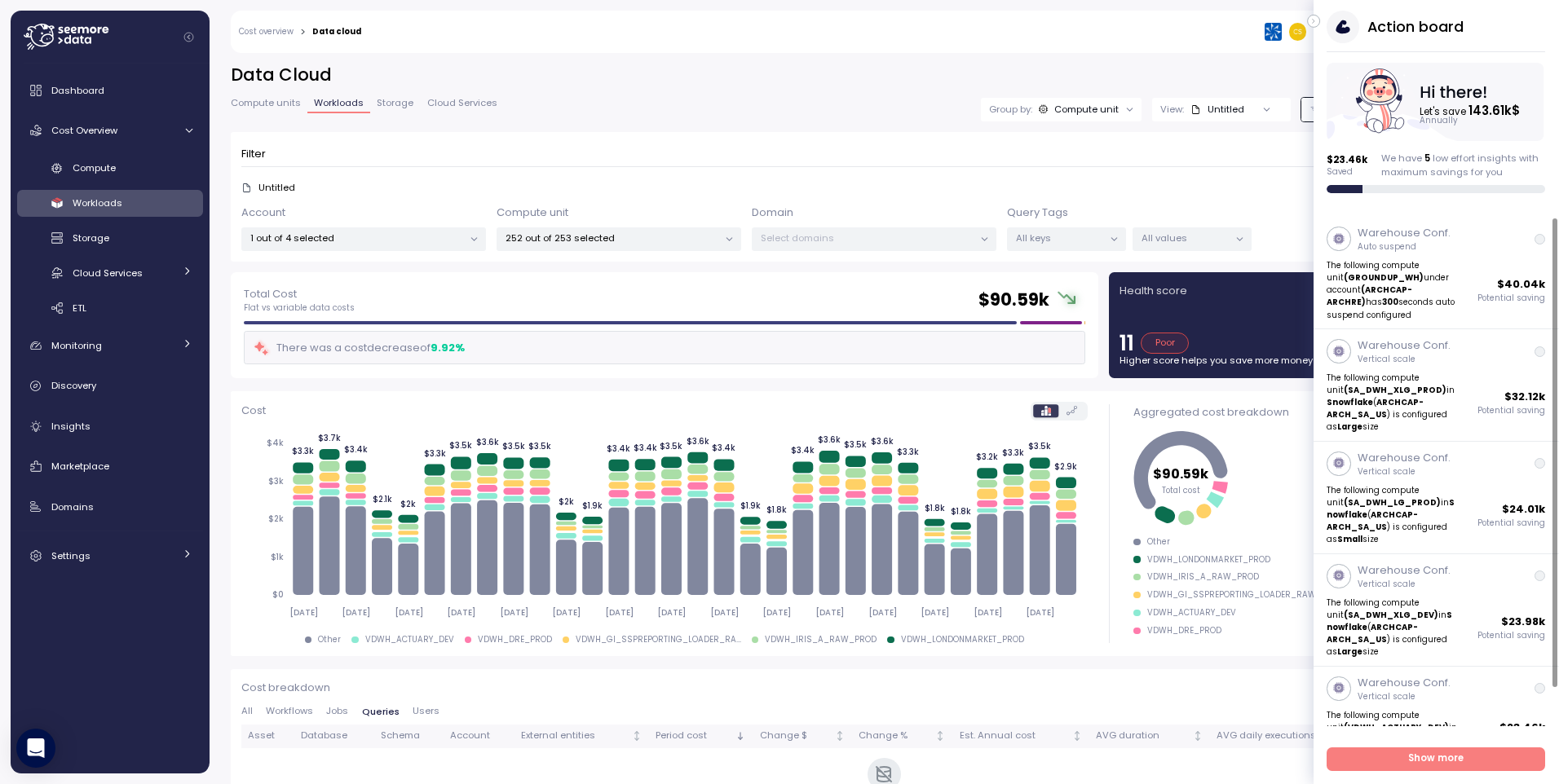
click at [1421, 21] on h3 "Action board" at bounding box center [1415, 27] width 96 height 20
click at [1315, 21] on icon "button" at bounding box center [1313, 21] width 7 height 19
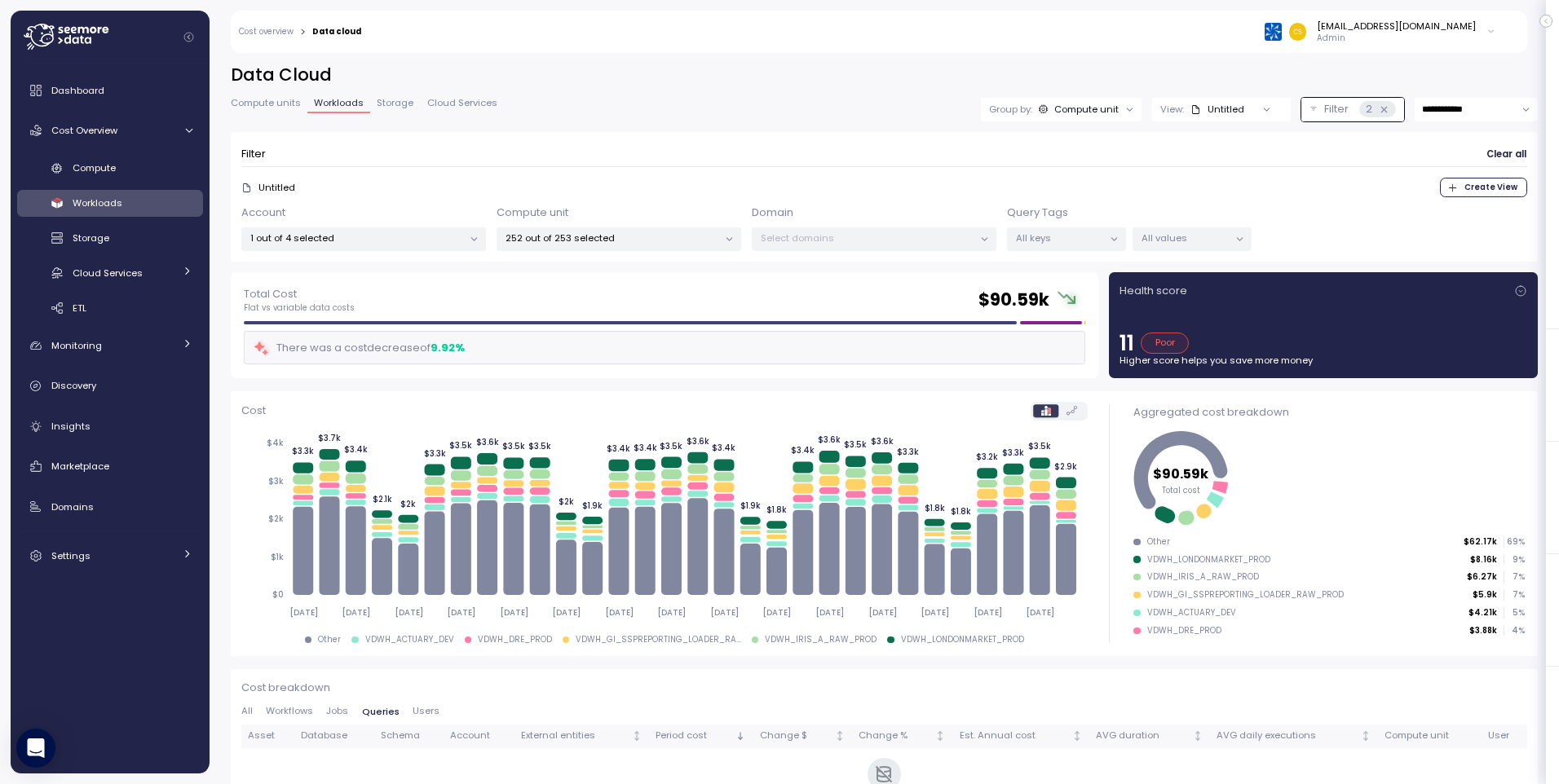
scroll to position [54, 0]
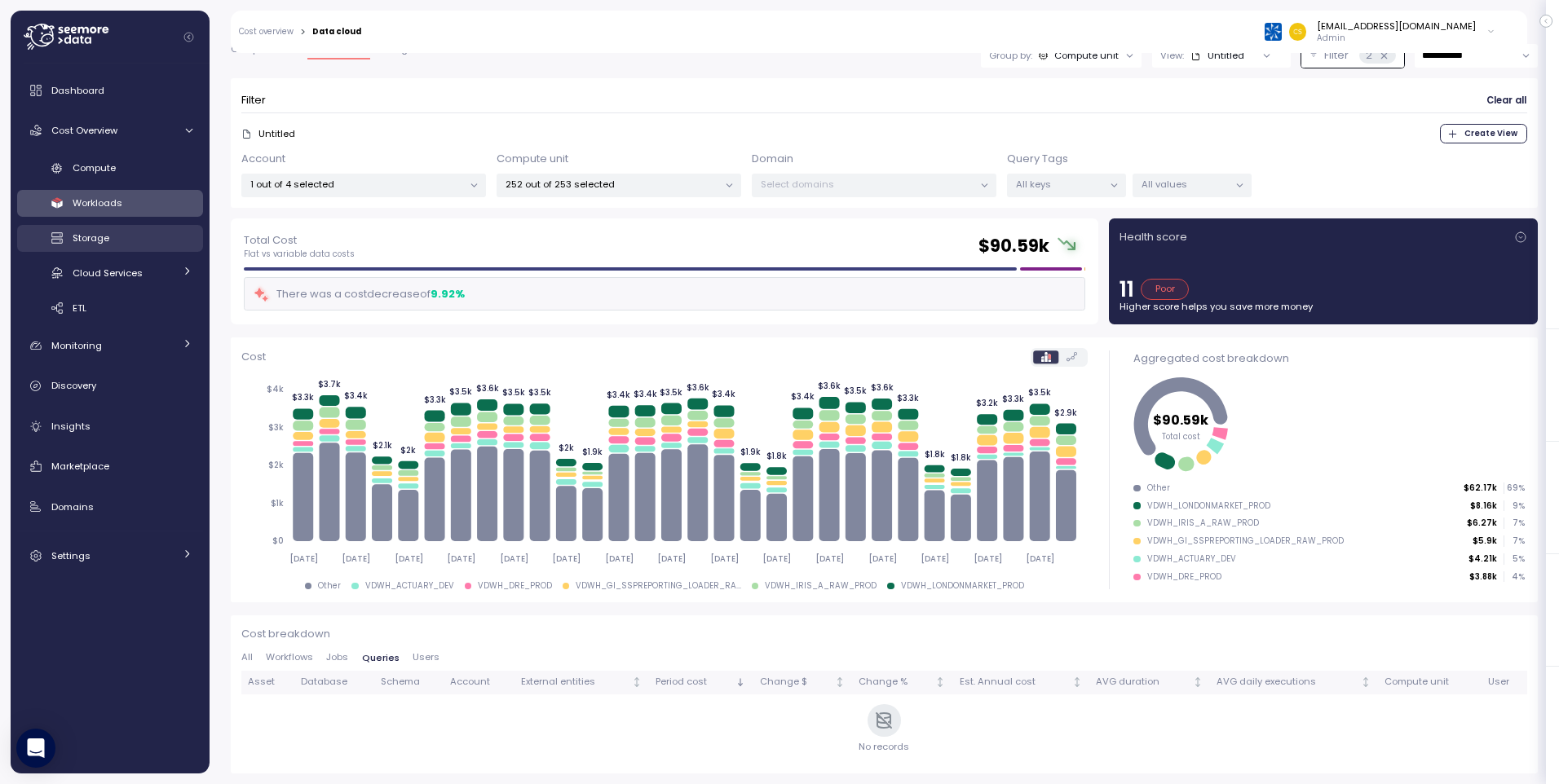
click at [93, 239] on span "Storage" at bounding box center [91, 238] width 37 height 13
